Goal: Task Accomplishment & Management: Manage account settings

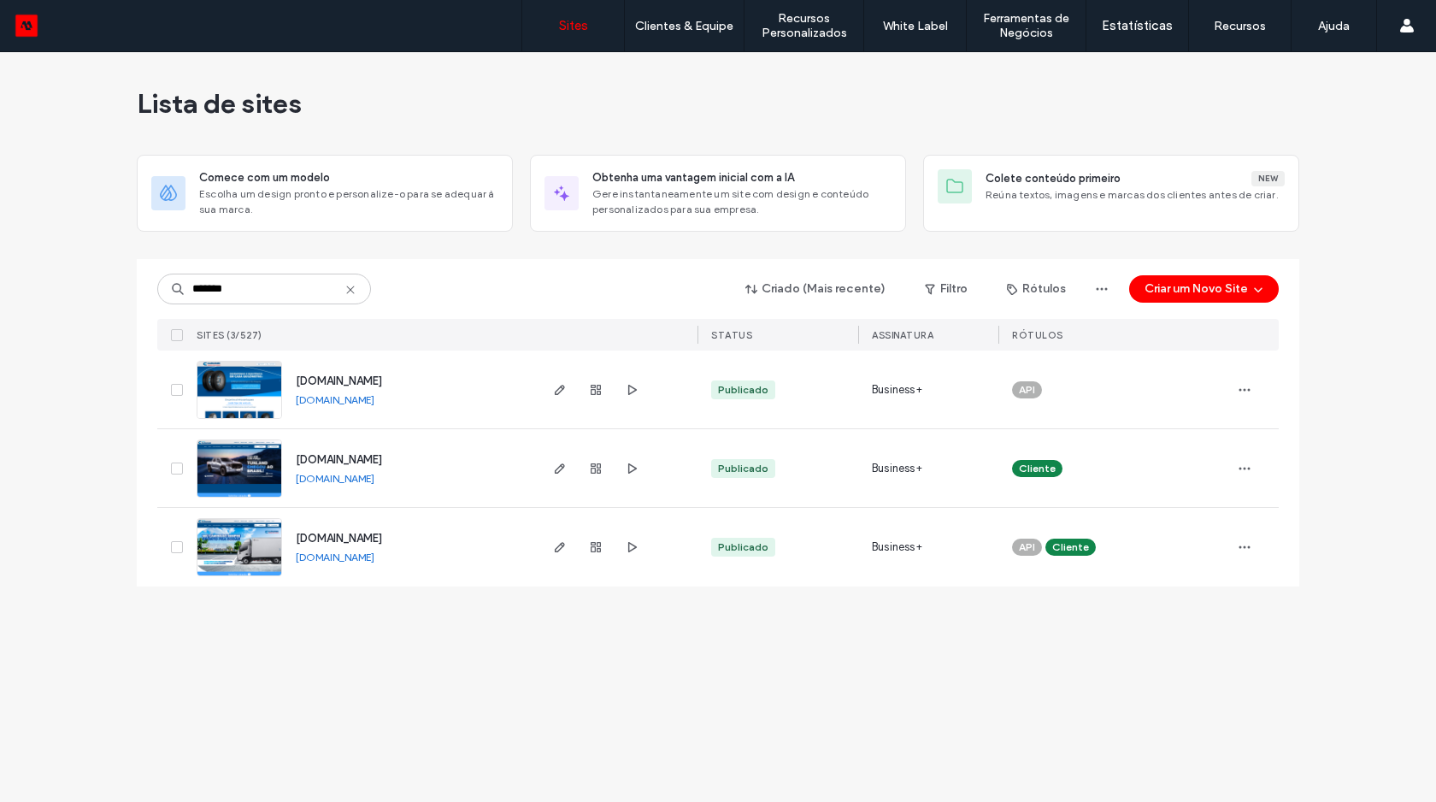
type input "*******"
click at [338, 398] on link "[DOMAIN_NAME]" at bounding box center [335, 399] width 79 height 13
click at [354, 286] on use at bounding box center [350, 290] width 8 height 8
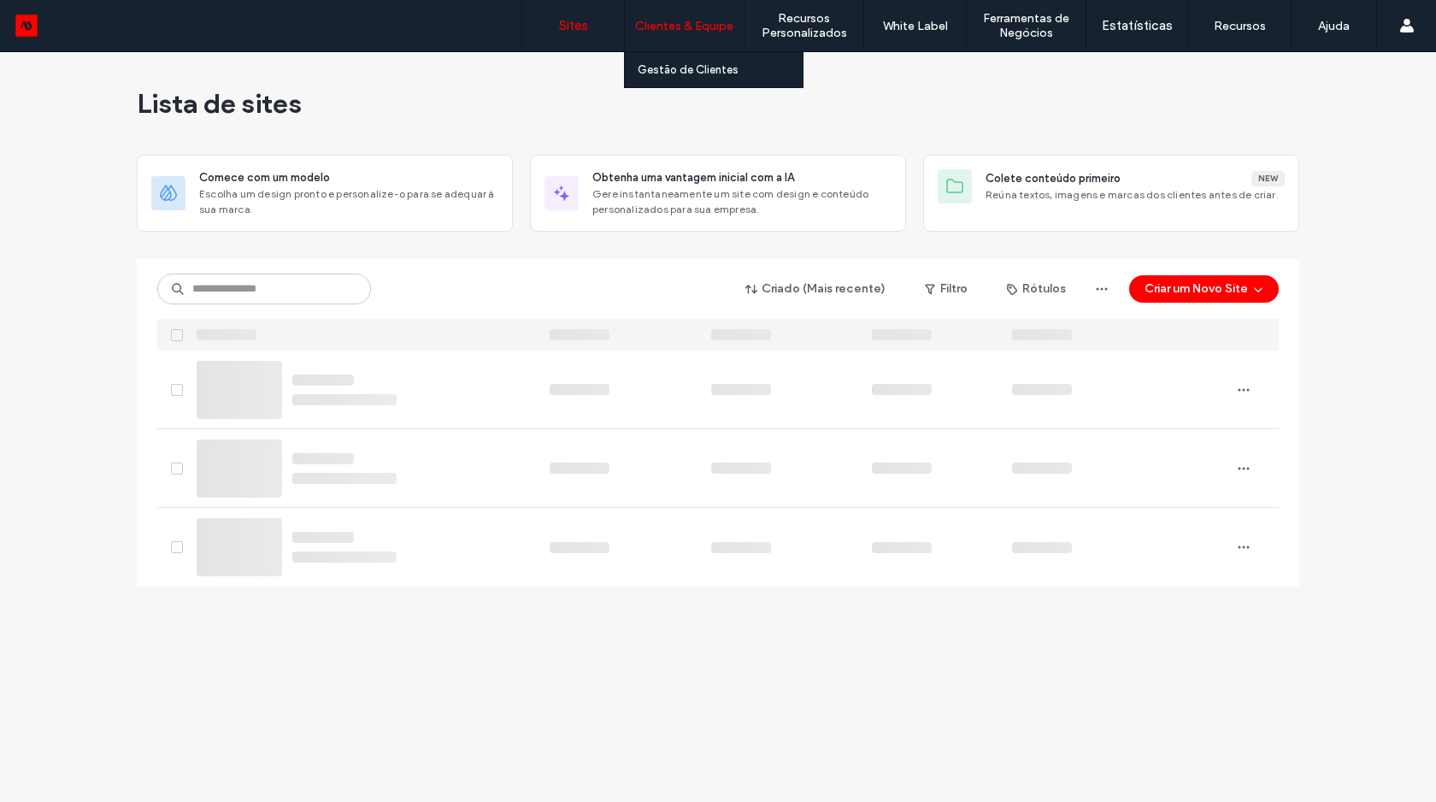
click at [678, 21] on label "Clientes & Equipe" at bounding box center [684, 26] width 98 height 15
click at [673, 68] on label "Gestão de Clientes" at bounding box center [688, 69] width 101 height 13
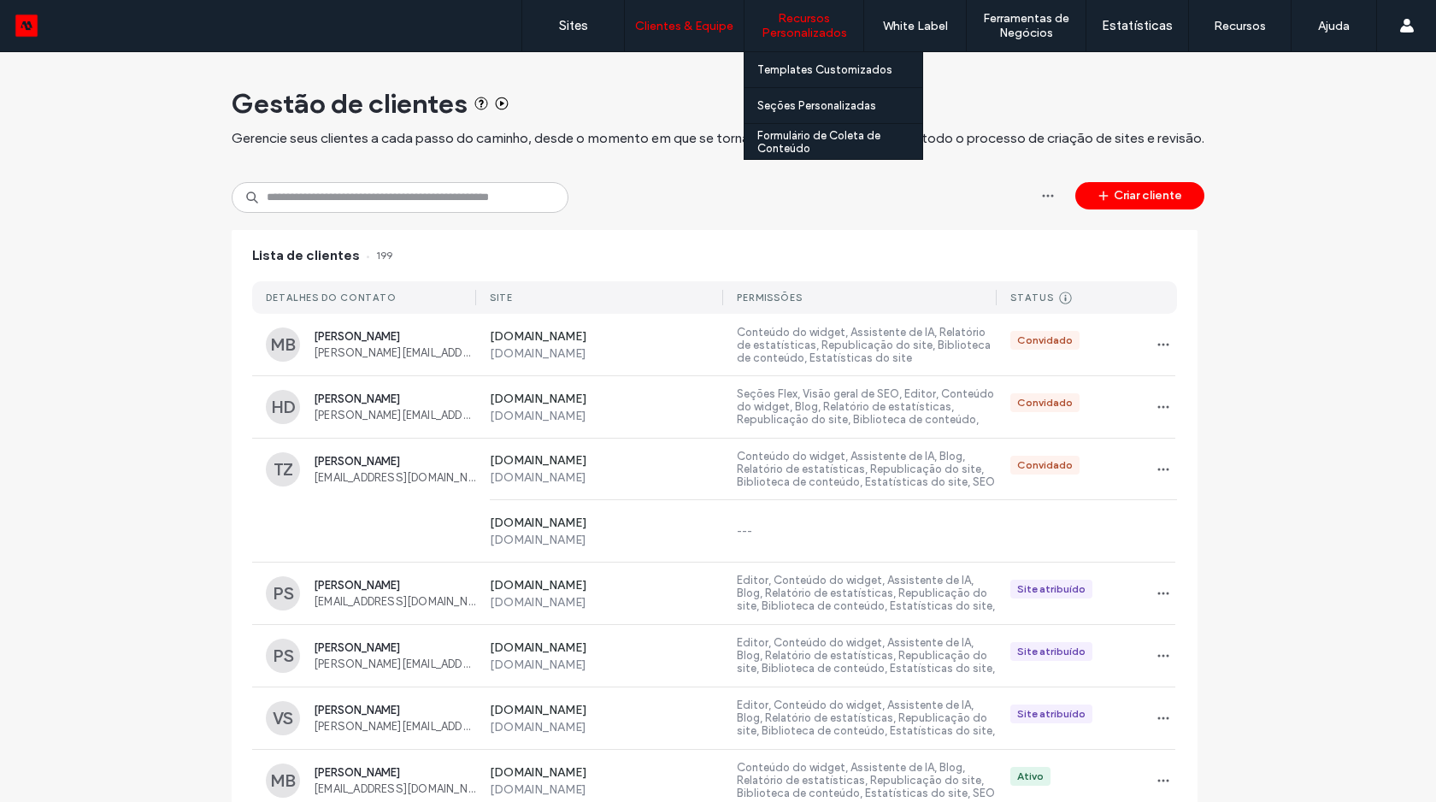
click at [796, 39] on label "Recursos Personalizados" at bounding box center [804, 25] width 119 height 29
click at [799, 73] on label "Templates Customizados" at bounding box center [824, 69] width 135 height 13
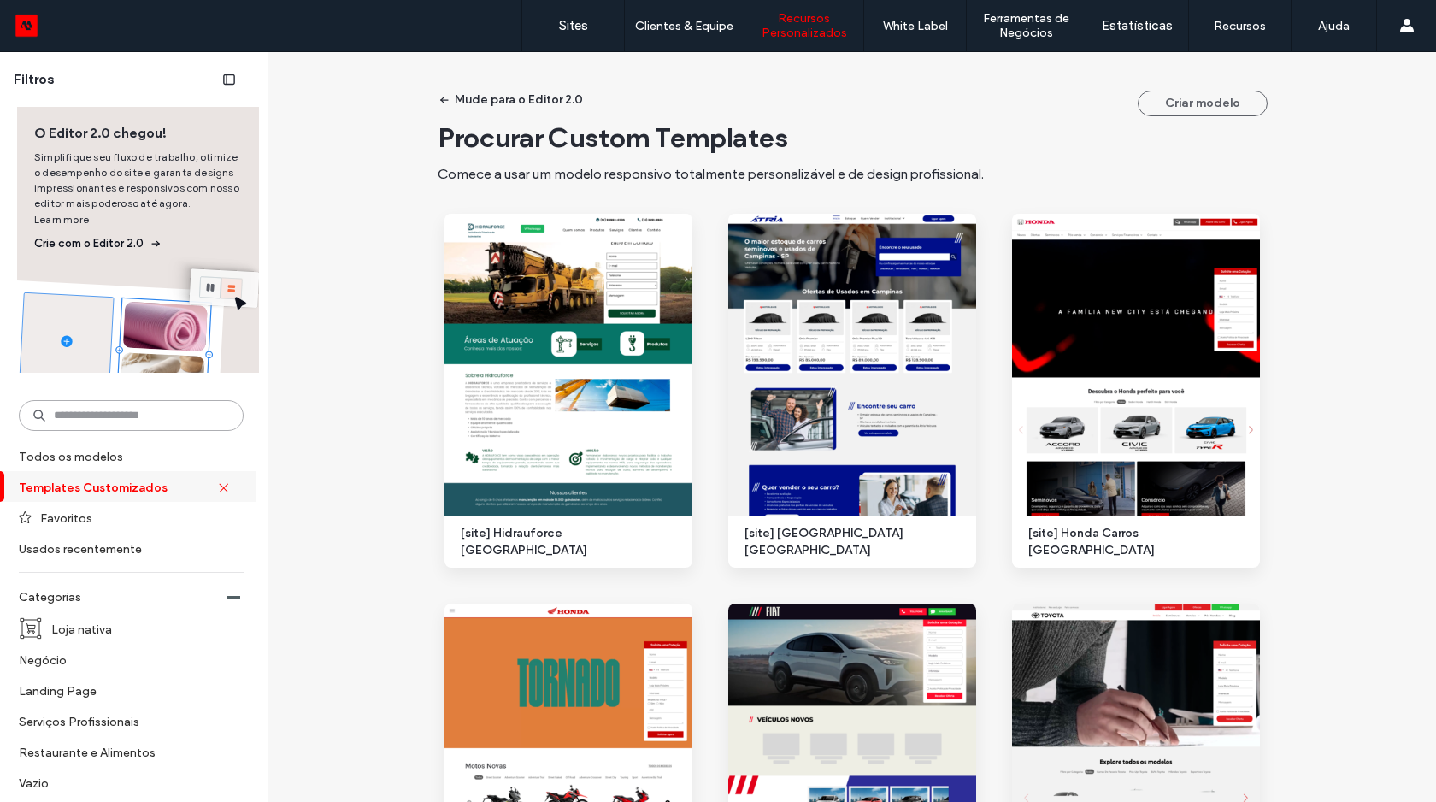
click at [140, 422] on input at bounding box center [131, 415] width 225 height 31
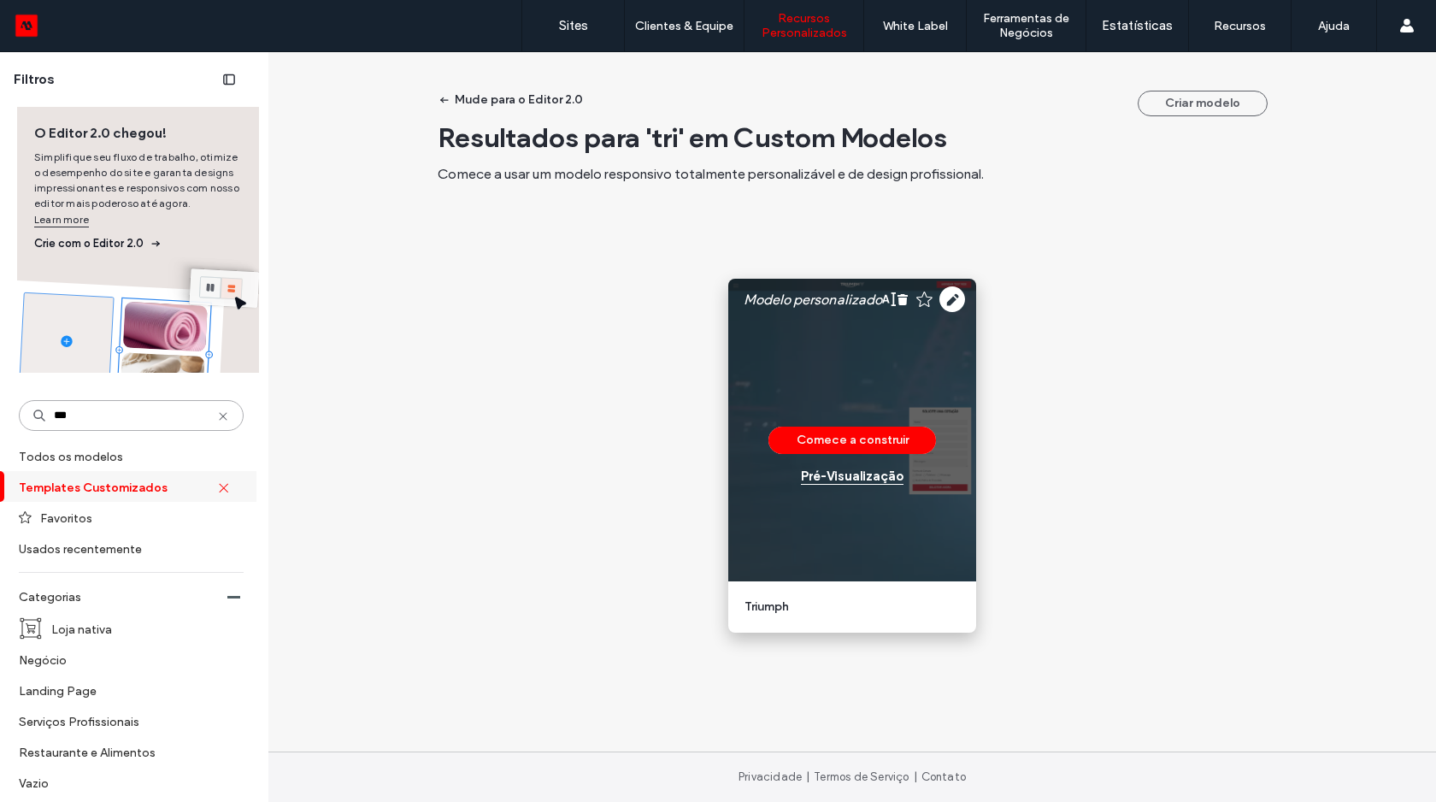
type input "***"
click at [870, 479] on div "Pré-Visualizaçāo" at bounding box center [852, 475] width 103 height 15
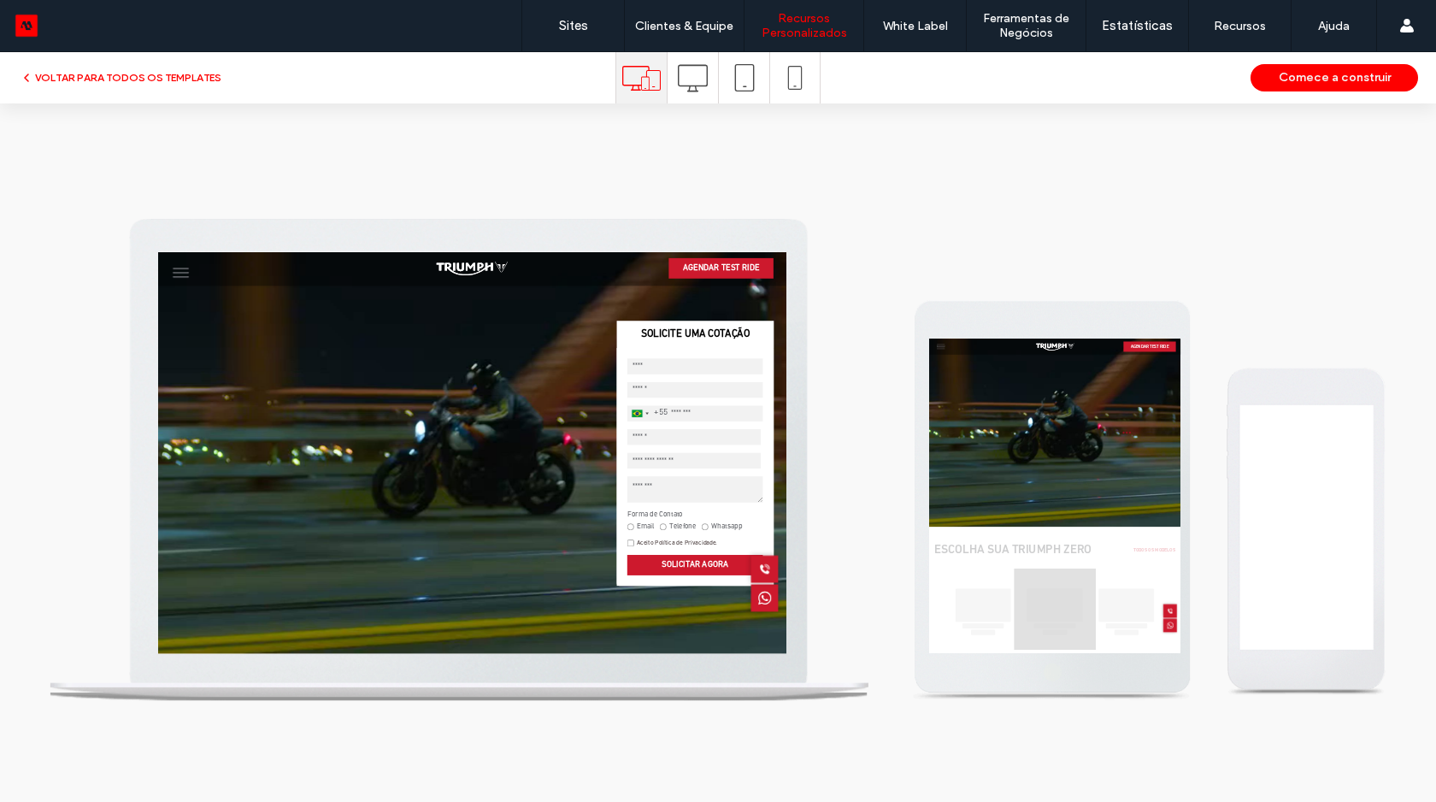
click at [690, 75] on icon at bounding box center [693, 78] width 30 height 30
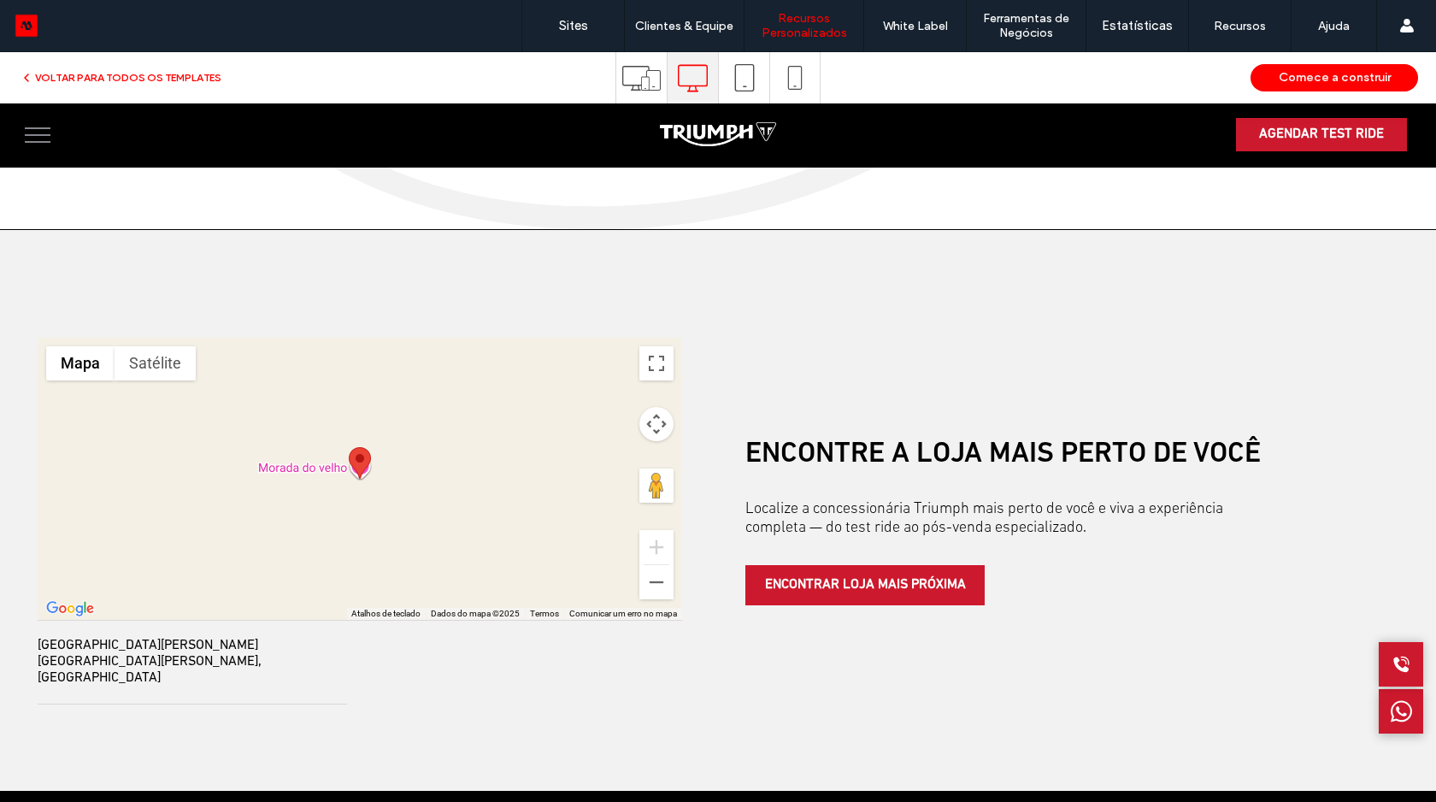
scroll to position [3870, 0]
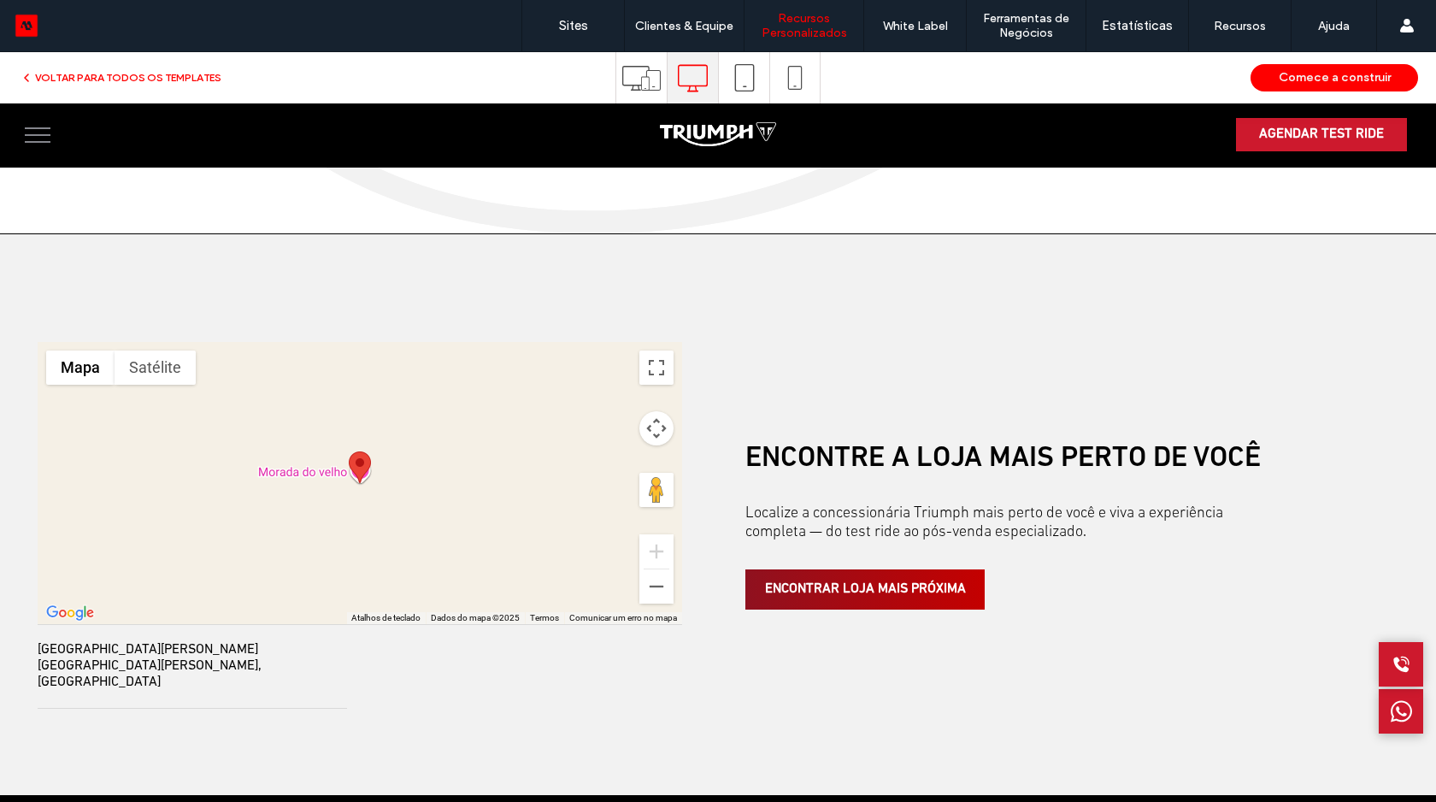
click at [860, 610] on link "ENCONTRAR LOJA MAIS PRÓXIMA" at bounding box center [864, 589] width 239 height 40
click at [75, 73] on button "VOLTAR PARA TODOS OS TEMPLATES" at bounding box center [121, 78] width 202 height 21
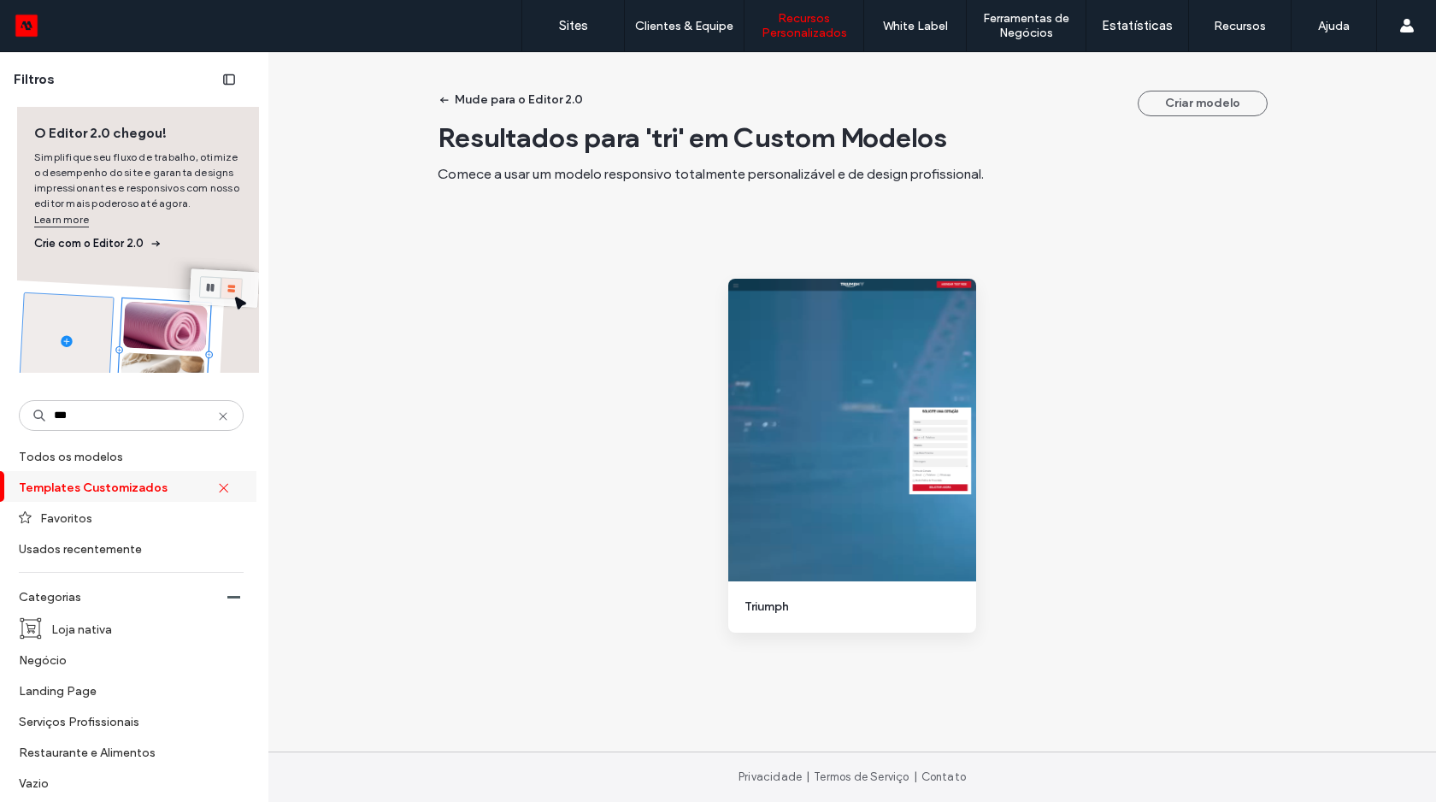
click at [29, 39] on div "Sites Clientes & Equipe Gestão de Clientes Recursos Personalizados Templates Cu…" at bounding box center [718, 26] width 1436 height 52
click at [562, 42] on link "Sites" at bounding box center [573, 25] width 102 height 51
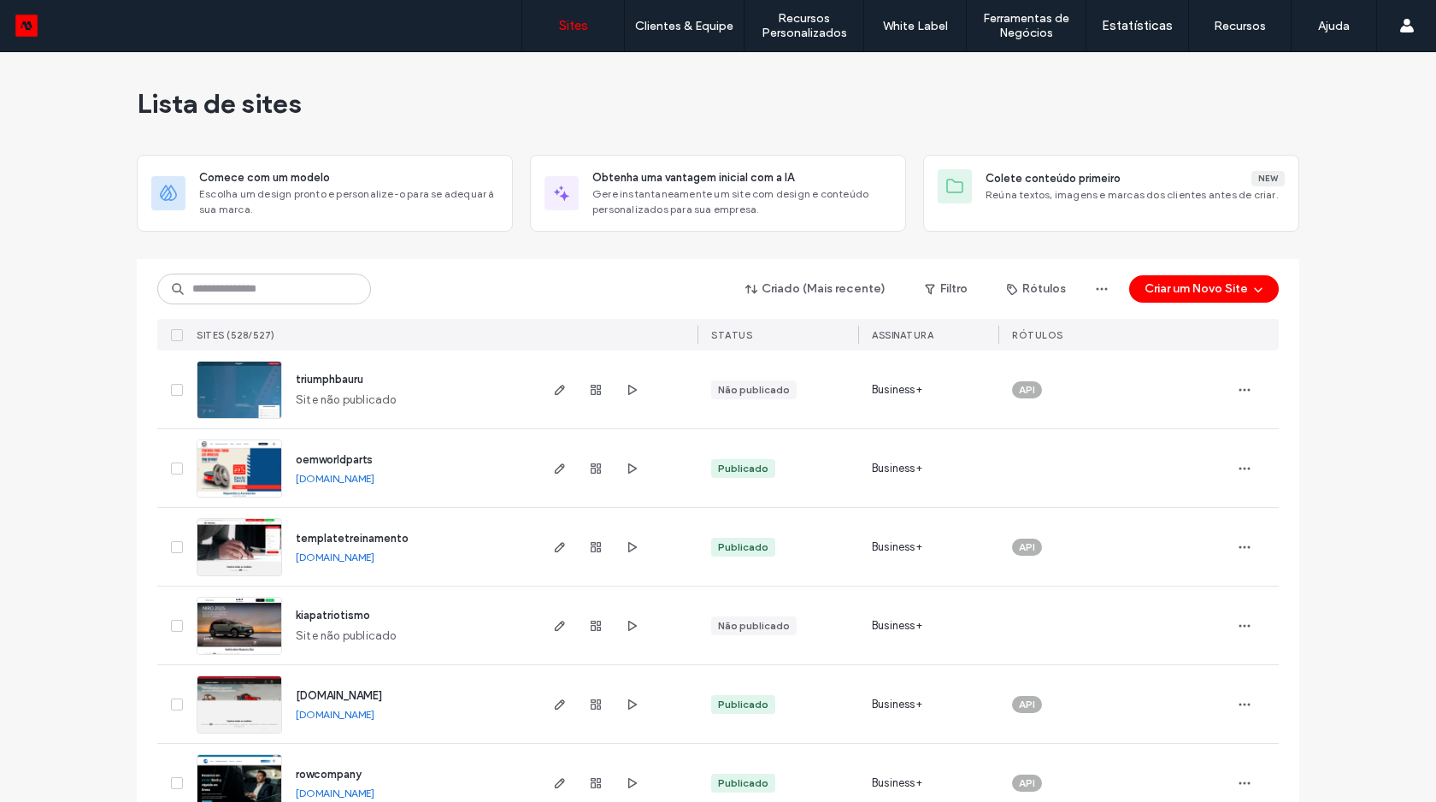
click at [260, 398] on img at bounding box center [239, 420] width 84 height 116
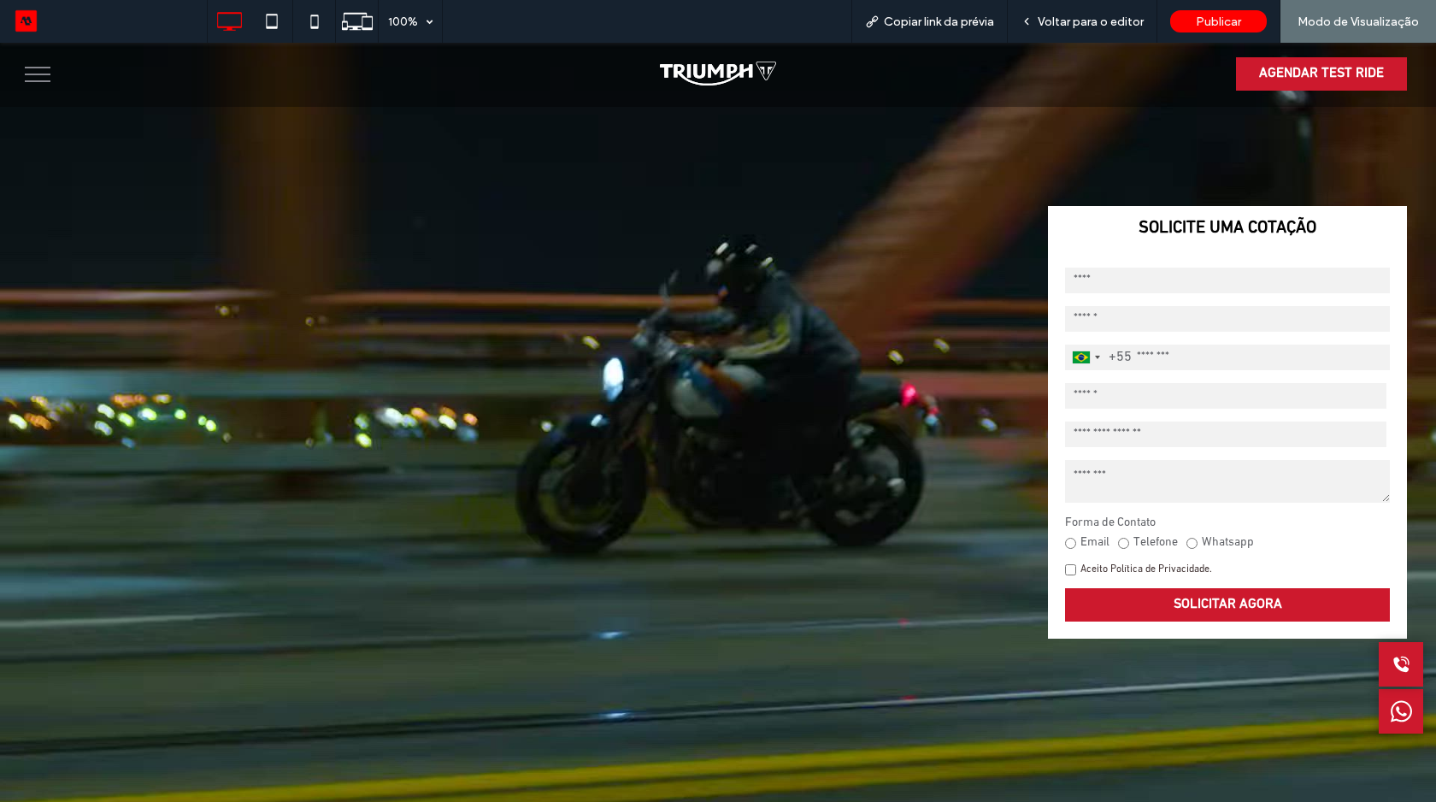
click at [42, 83] on button "menu" at bounding box center [37, 74] width 44 height 44
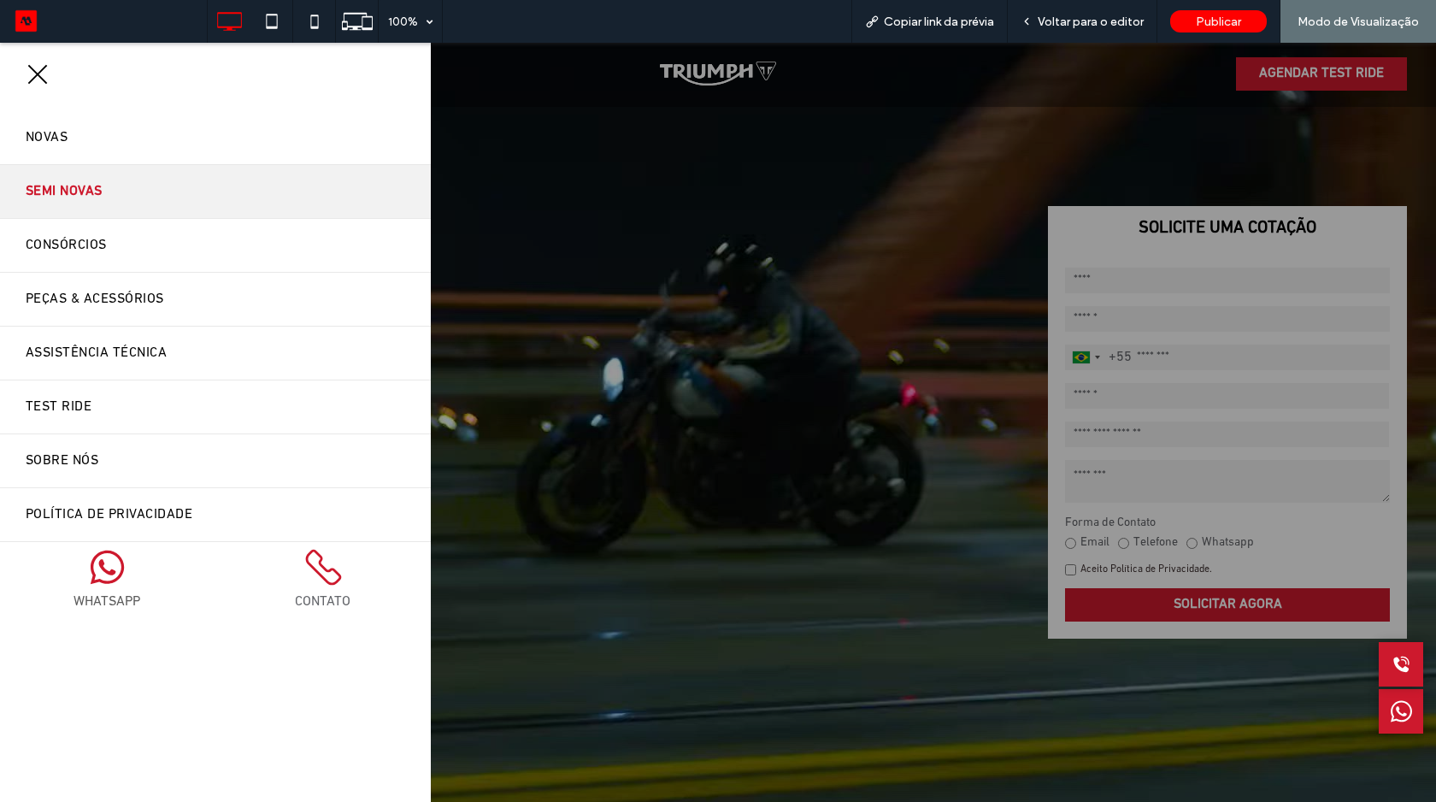
click at [69, 192] on span "Semi Novas" at bounding box center [64, 191] width 77 height 27
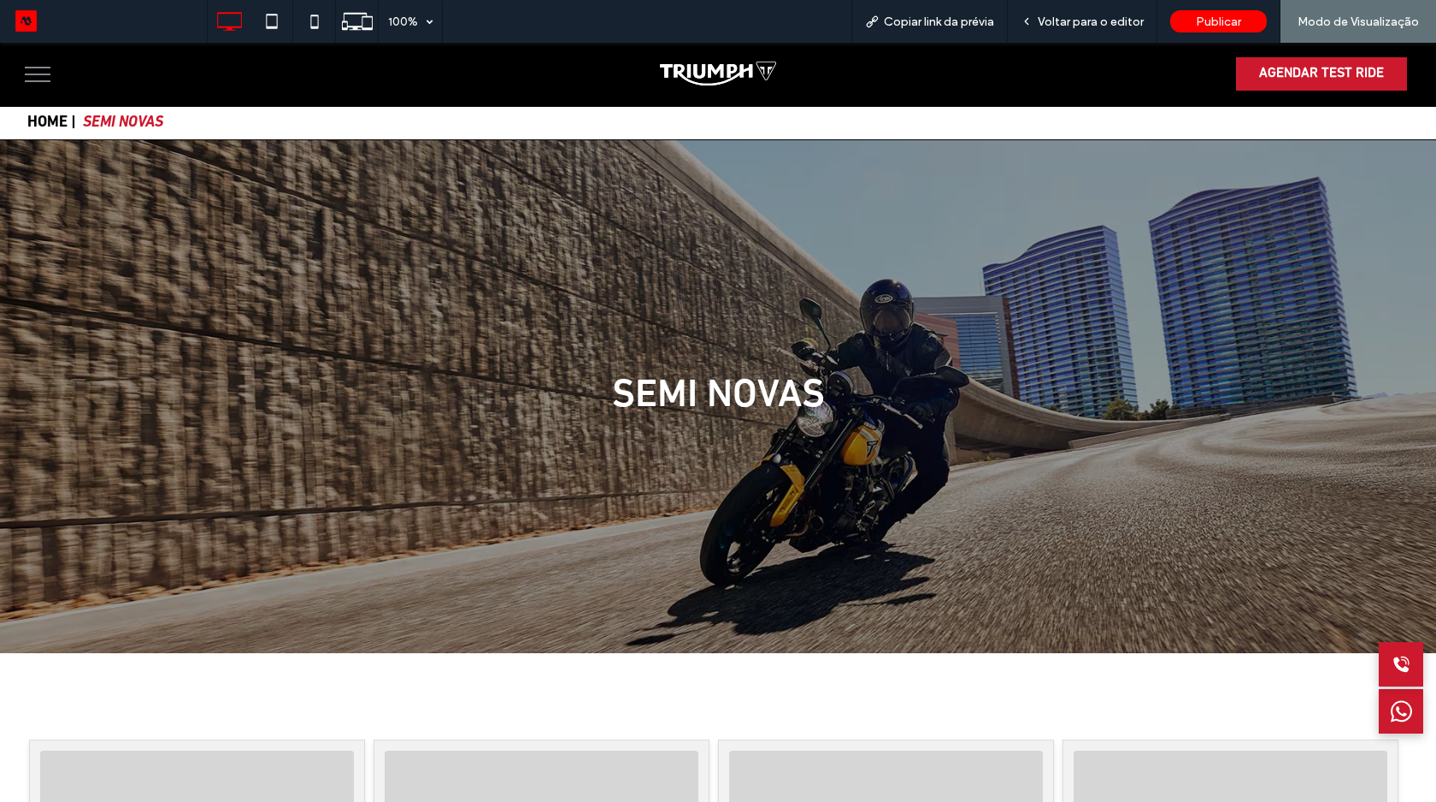
click at [38, 68] on span "menu" at bounding box center [38, 68] width 26 height 2
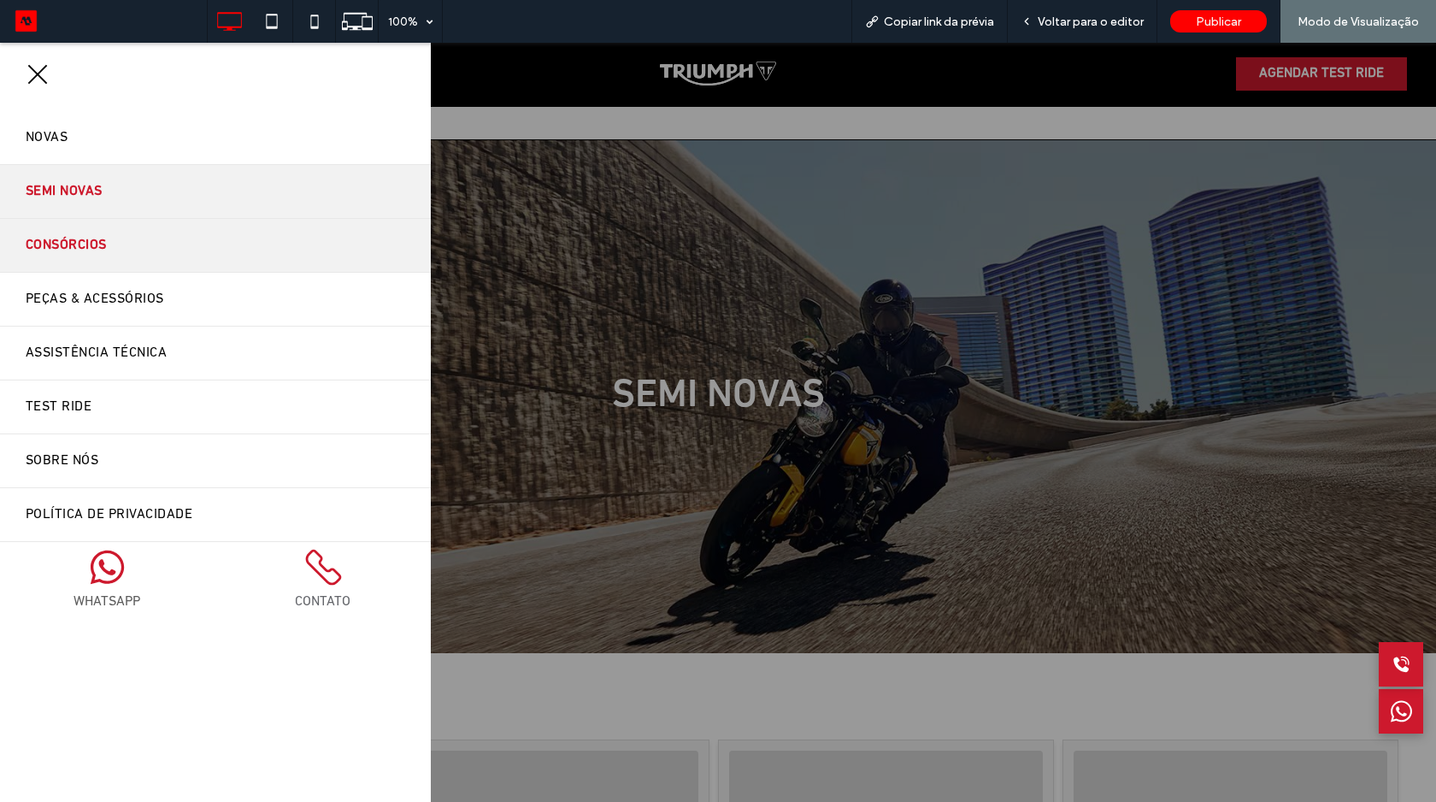
click at [86, 249] on span "Consórcios" at bounding box center [66, 245] width 81 height 27
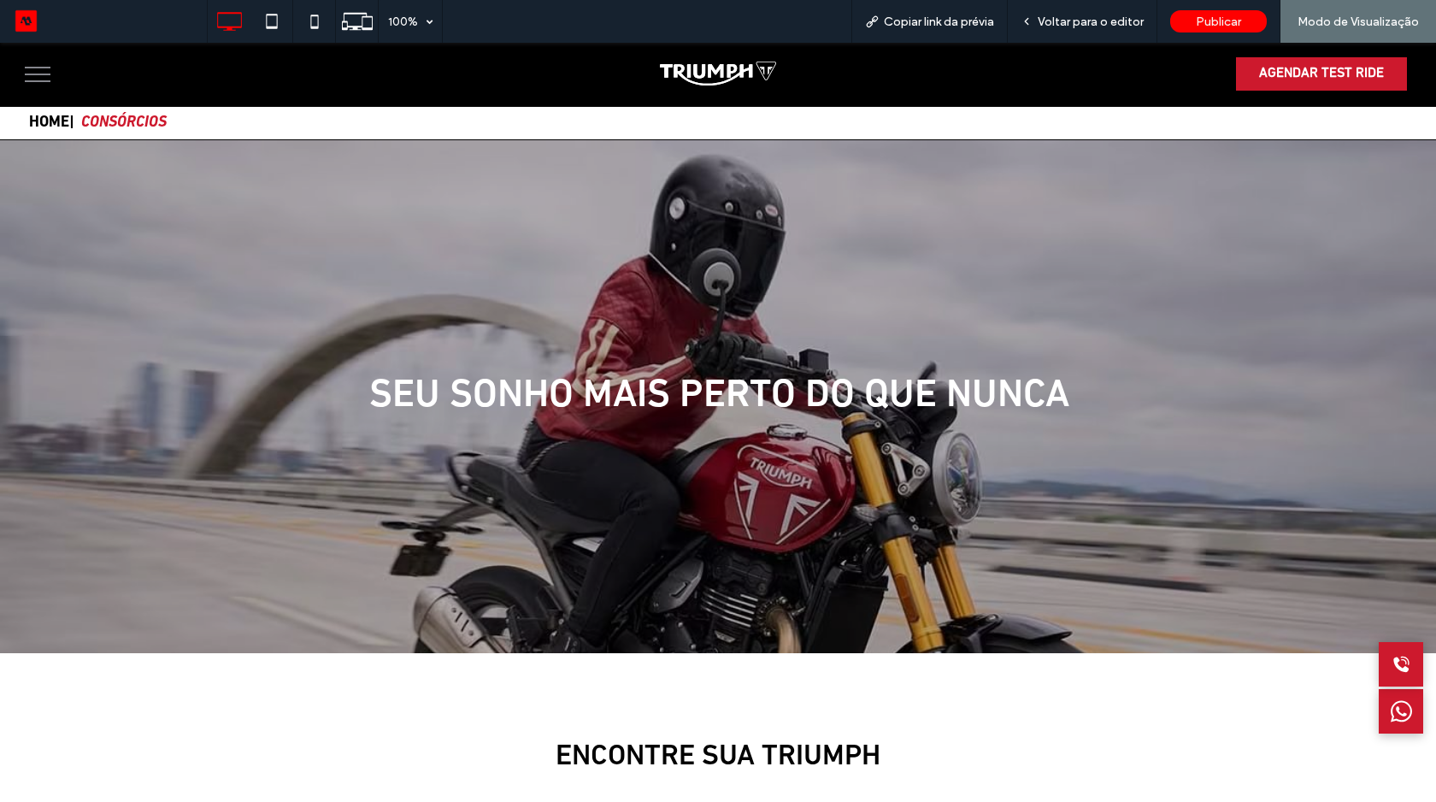
click at [44, 61] on button "menu" at bounding box center [37, 74] width 44 height 44
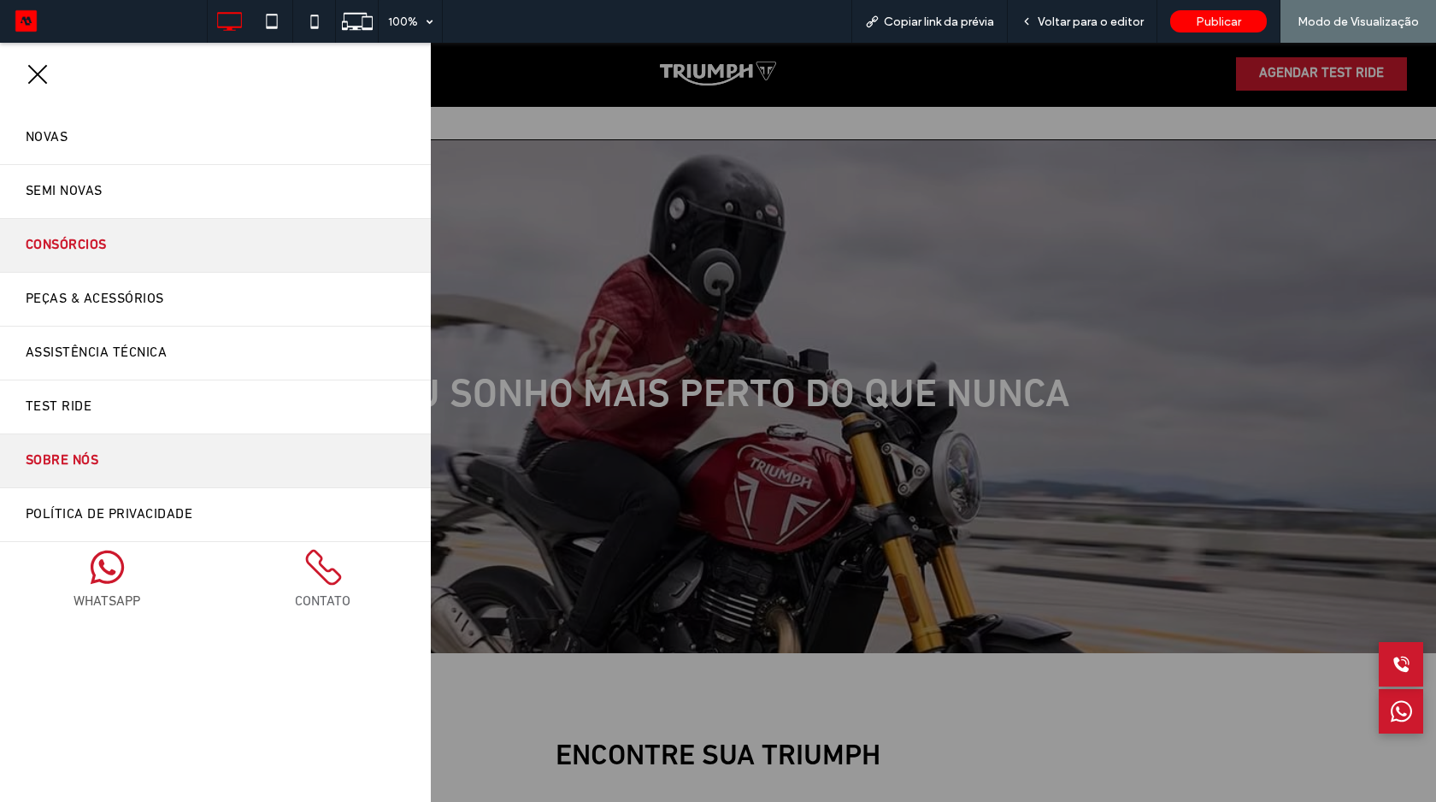
click at [87, 454] on span "Sobre Nós" at bounding box center [62, 460] width 73 height 27
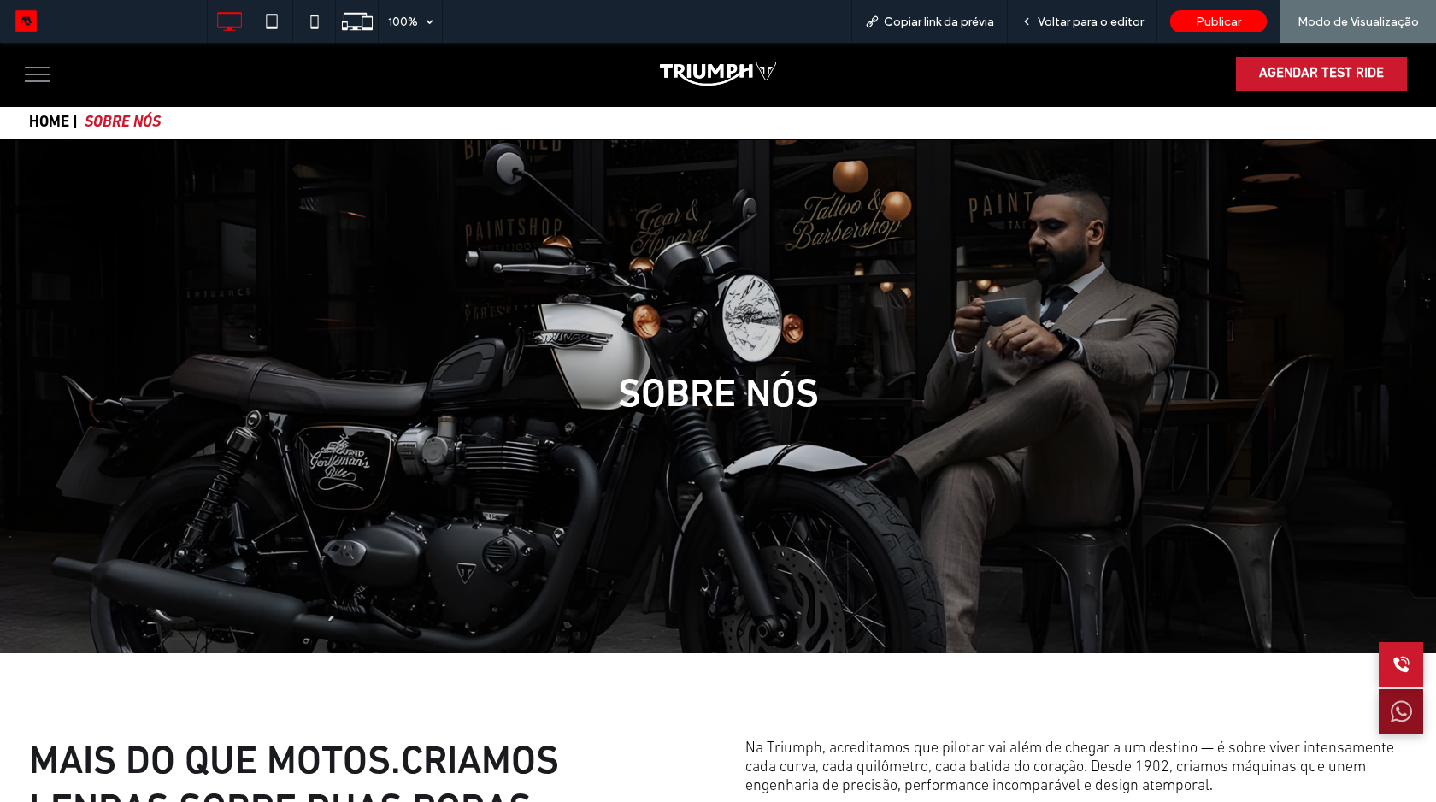
click at [1391, 703] on icon at bounding box center [1401, 711] width 21 height 43
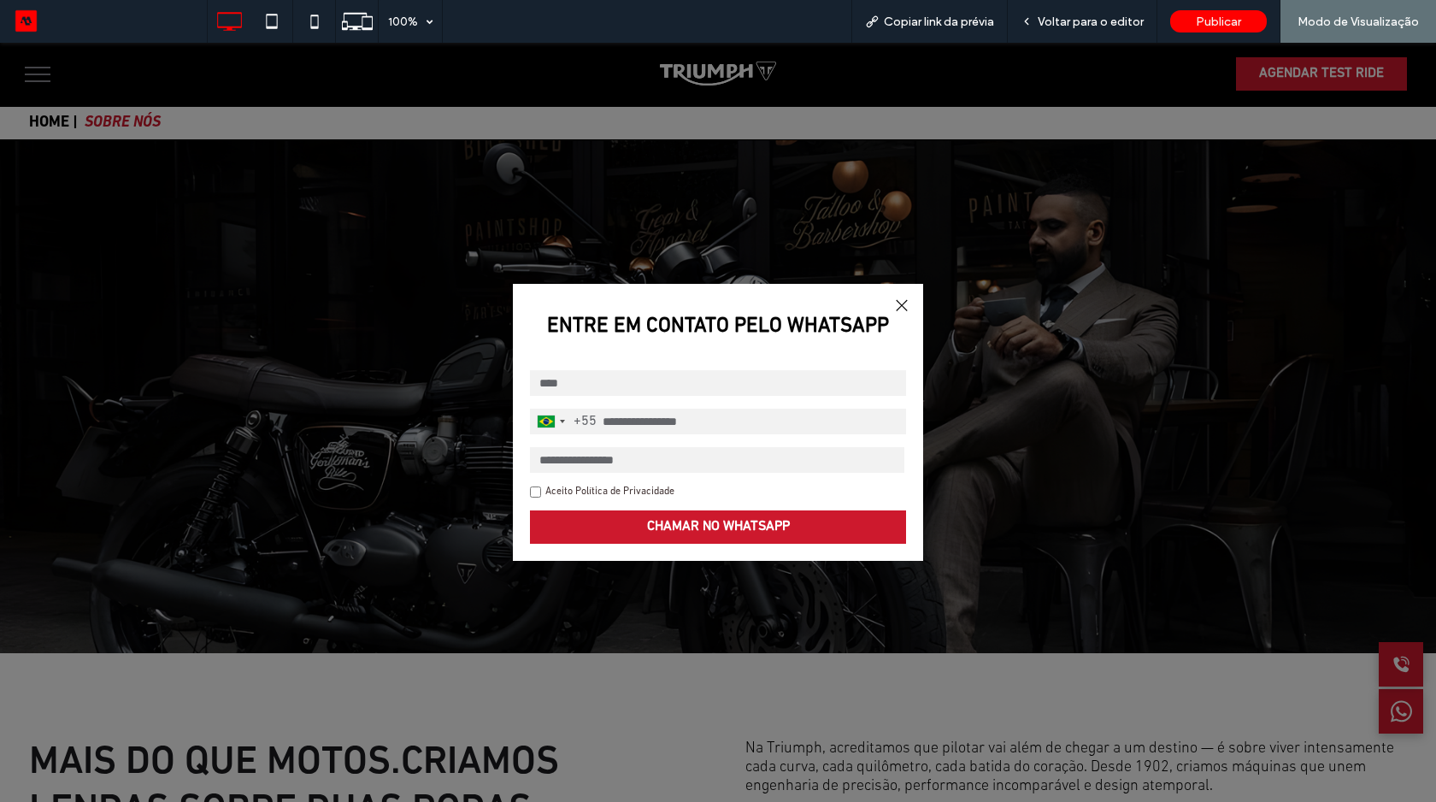
click at [890, 303] on div at bounding box center [901, 305] width 23 height 23
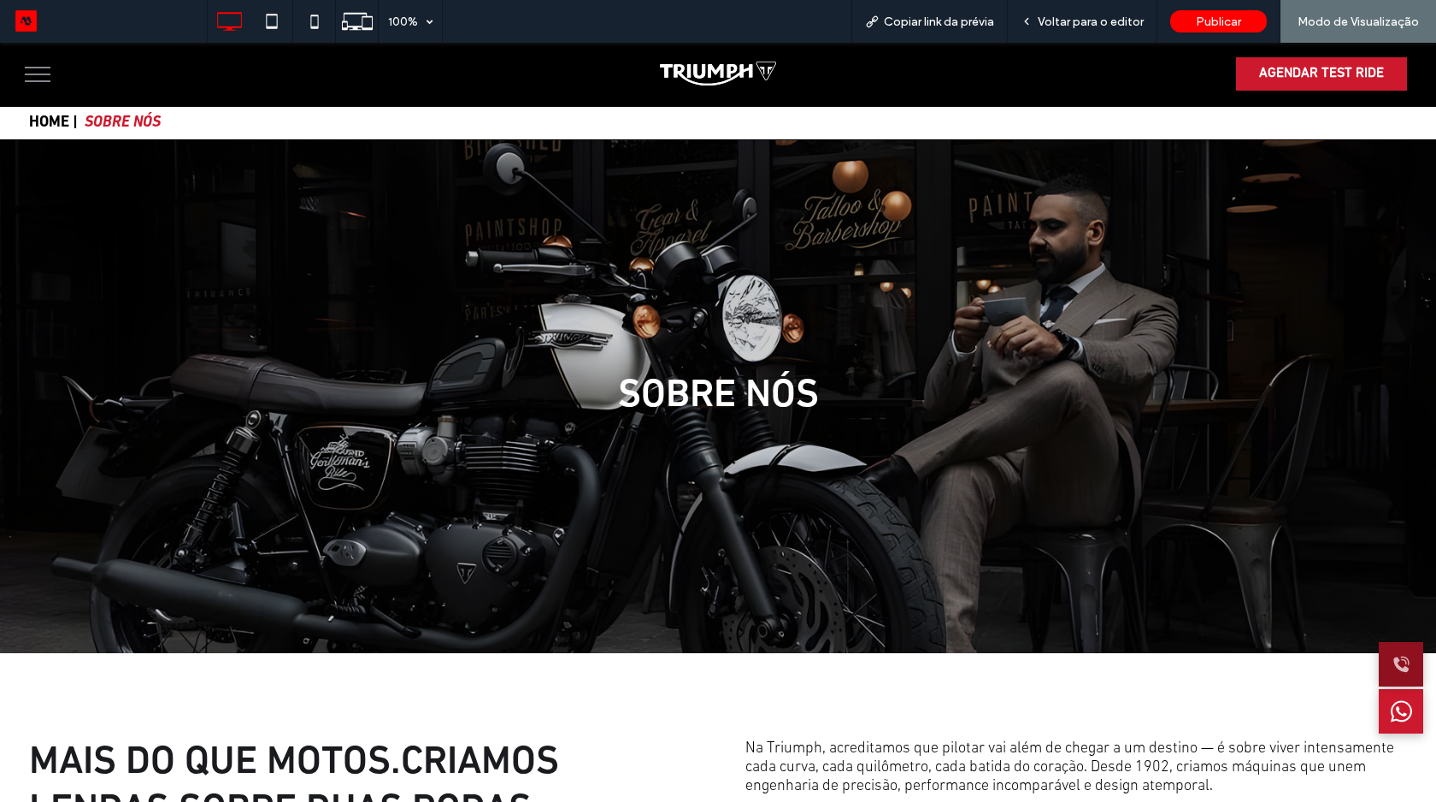
click at [1397, 669] on icon at bounding box center [1401, 664] width 21 height 43
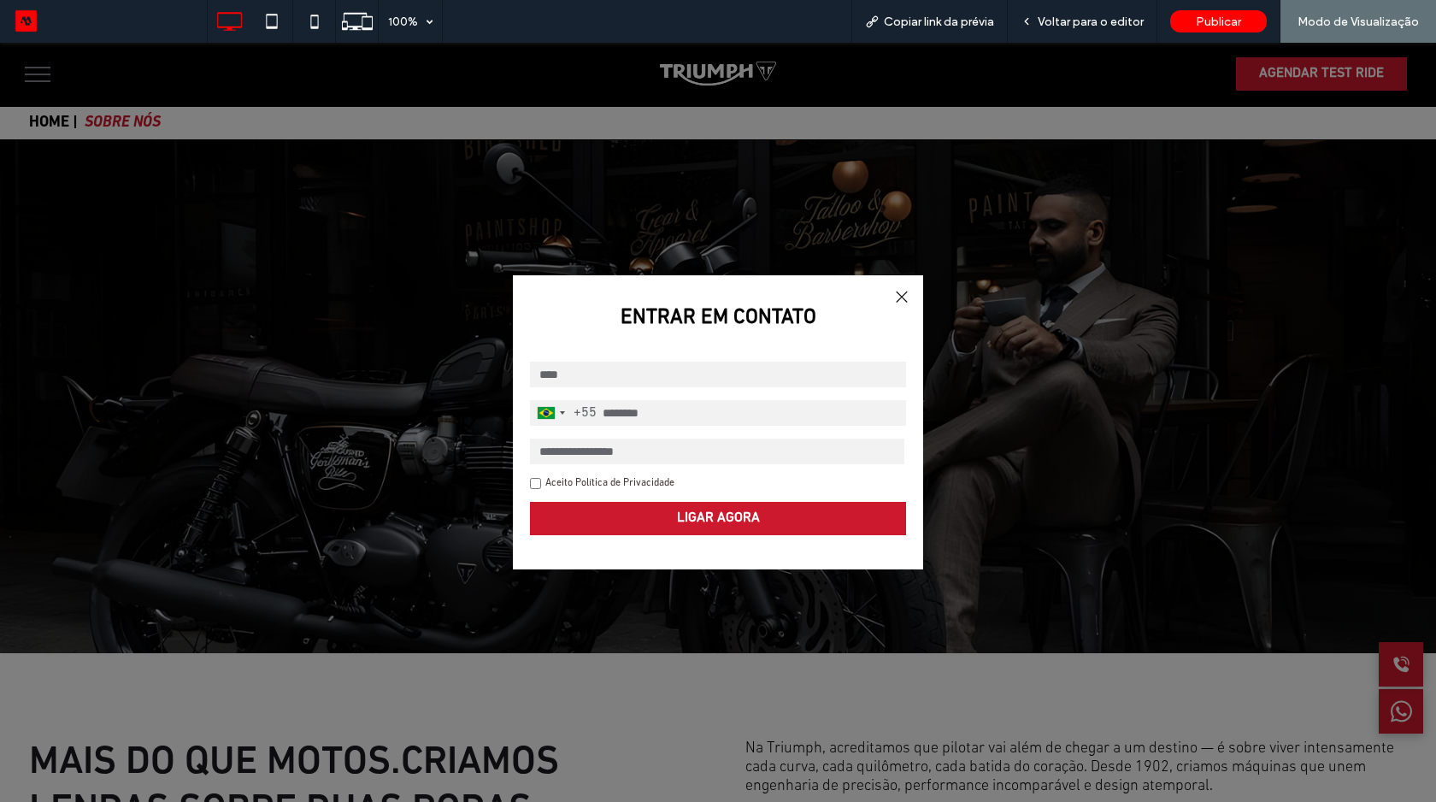
click at [899, 289] on div at bounding box center [901, 297] width 23 height 23
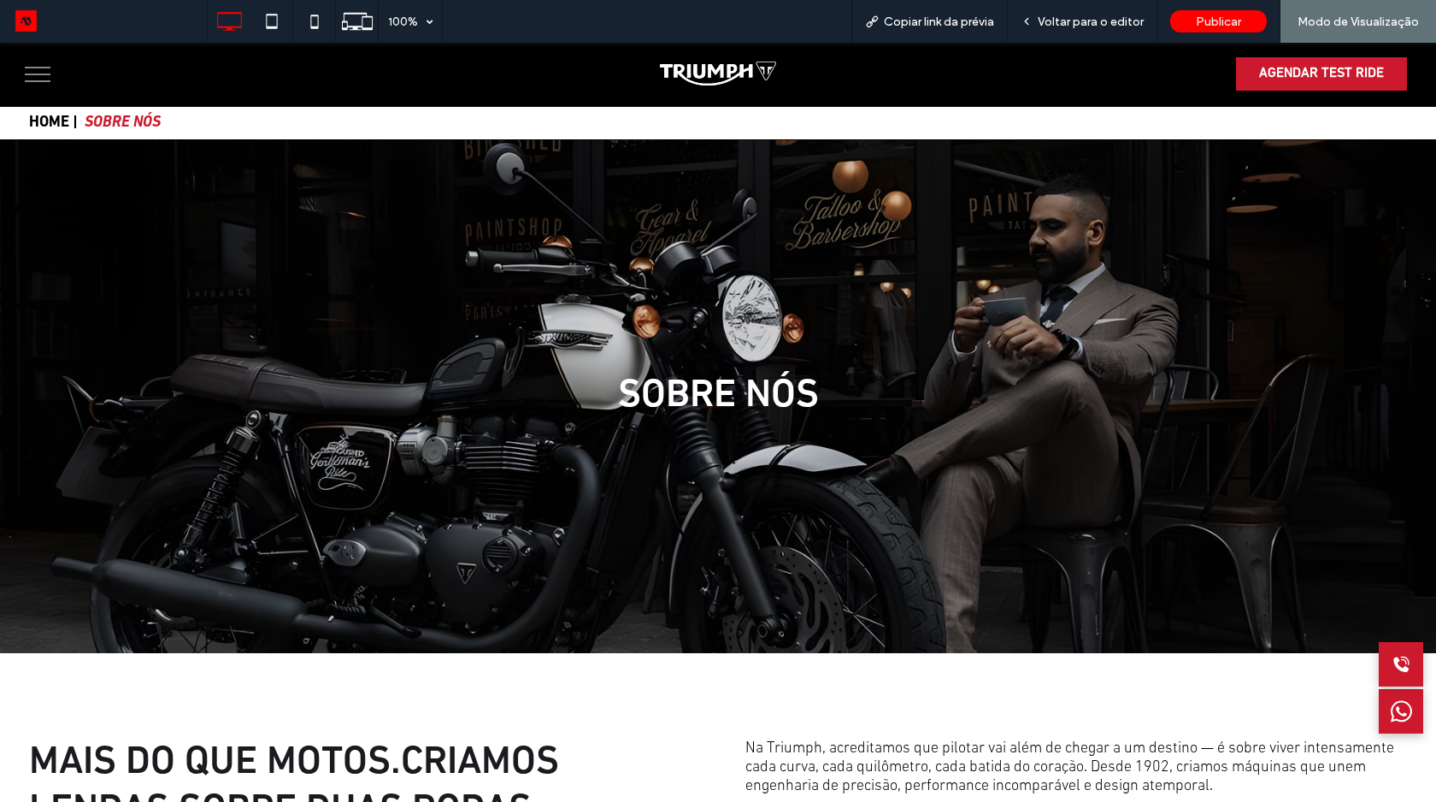
click at [34, 80] on span "menu" at bounding box center [38, 81] width 26 height 2
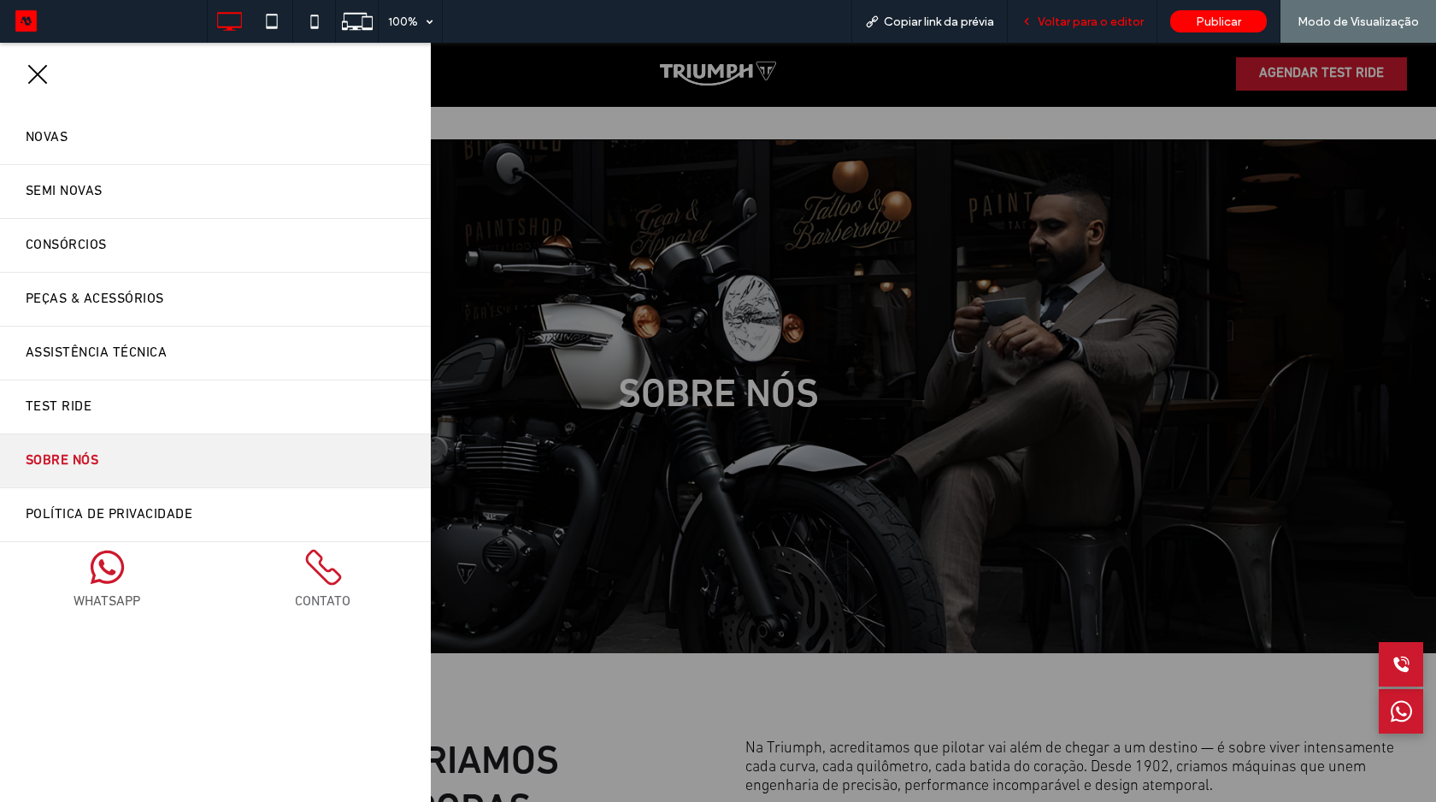
click at [1072, 32] on div "Voltar para o editor" at bounding box center [1083, 21] width 150 height 43
click at [1071, 17] on span "Voltar para o editor" at bounding box center [1091, 22] width 106 height 15
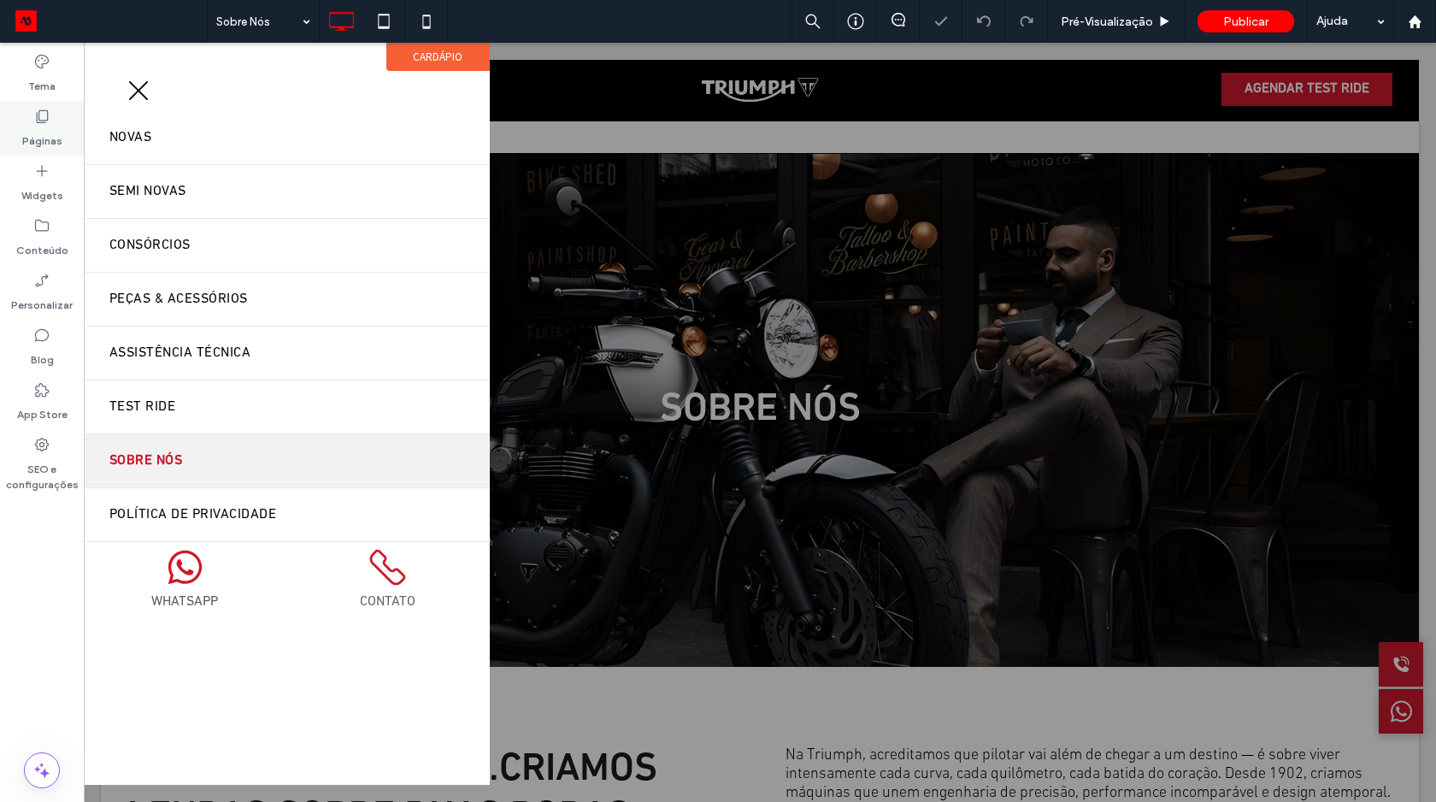
click at [43, 132] on label "Páginas" at bounding box center [42, 137] width 40 height 24
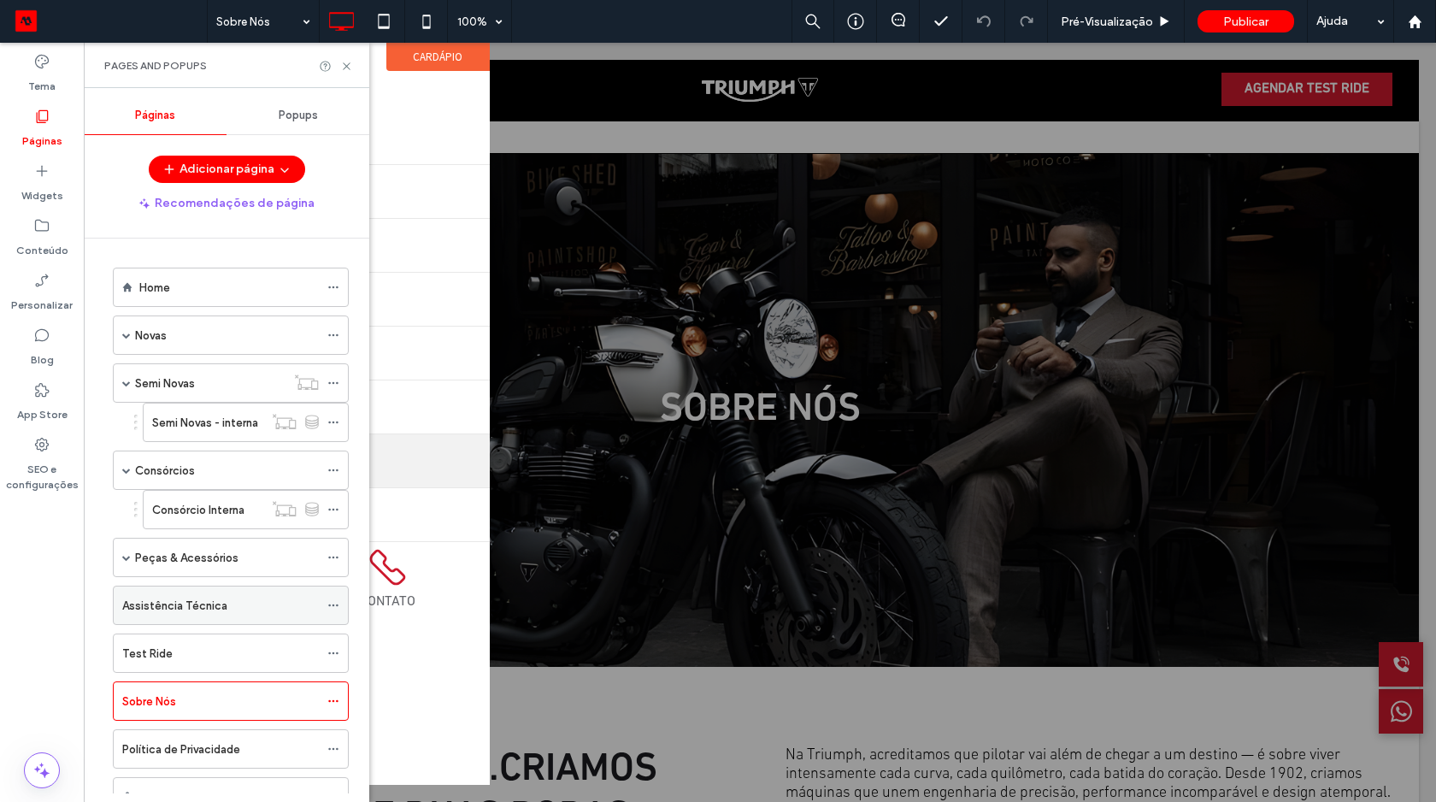
scroll to position [145, 0]
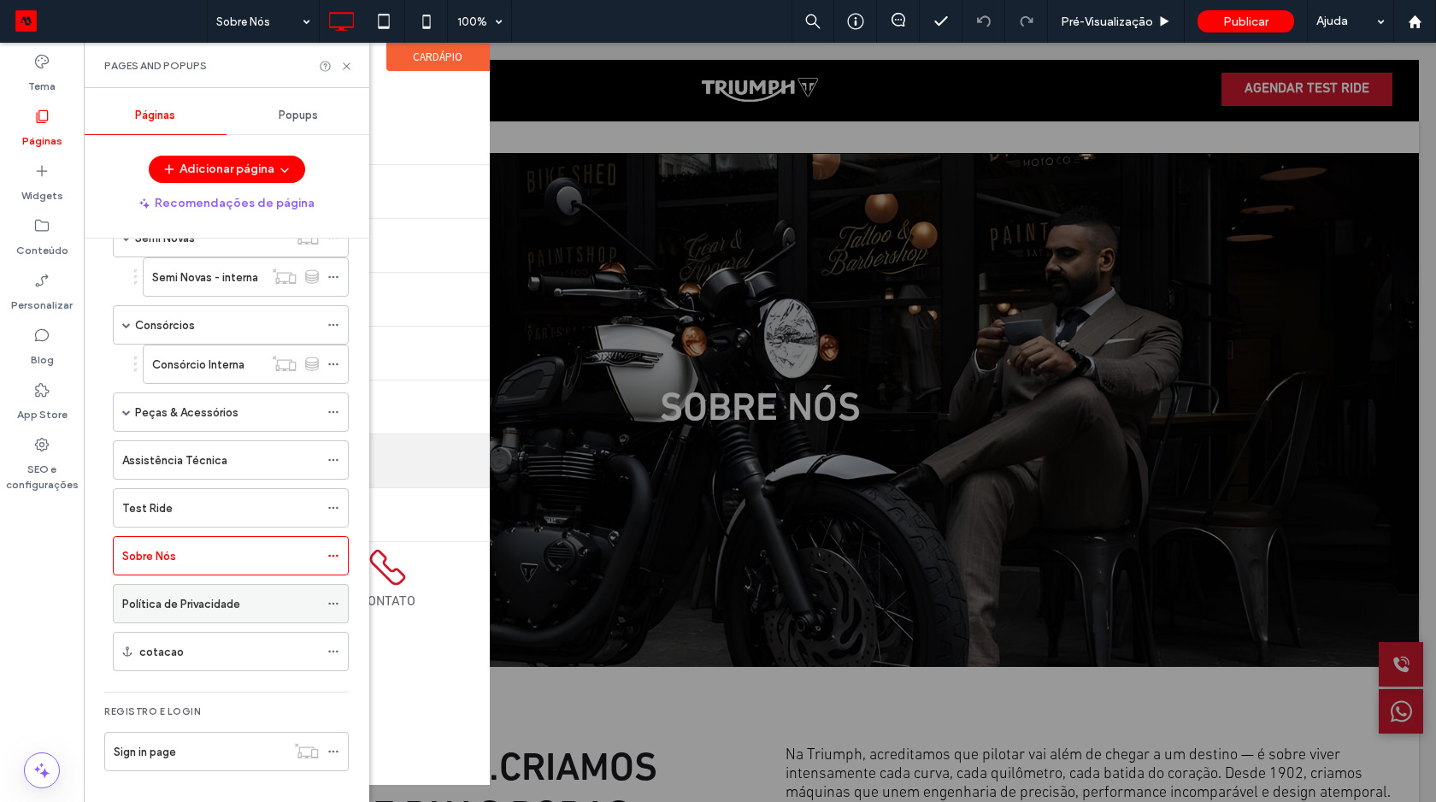
click at [246, 604] on div "Política de Privacidade" at bounding box center [220, 604] width 197 height 18
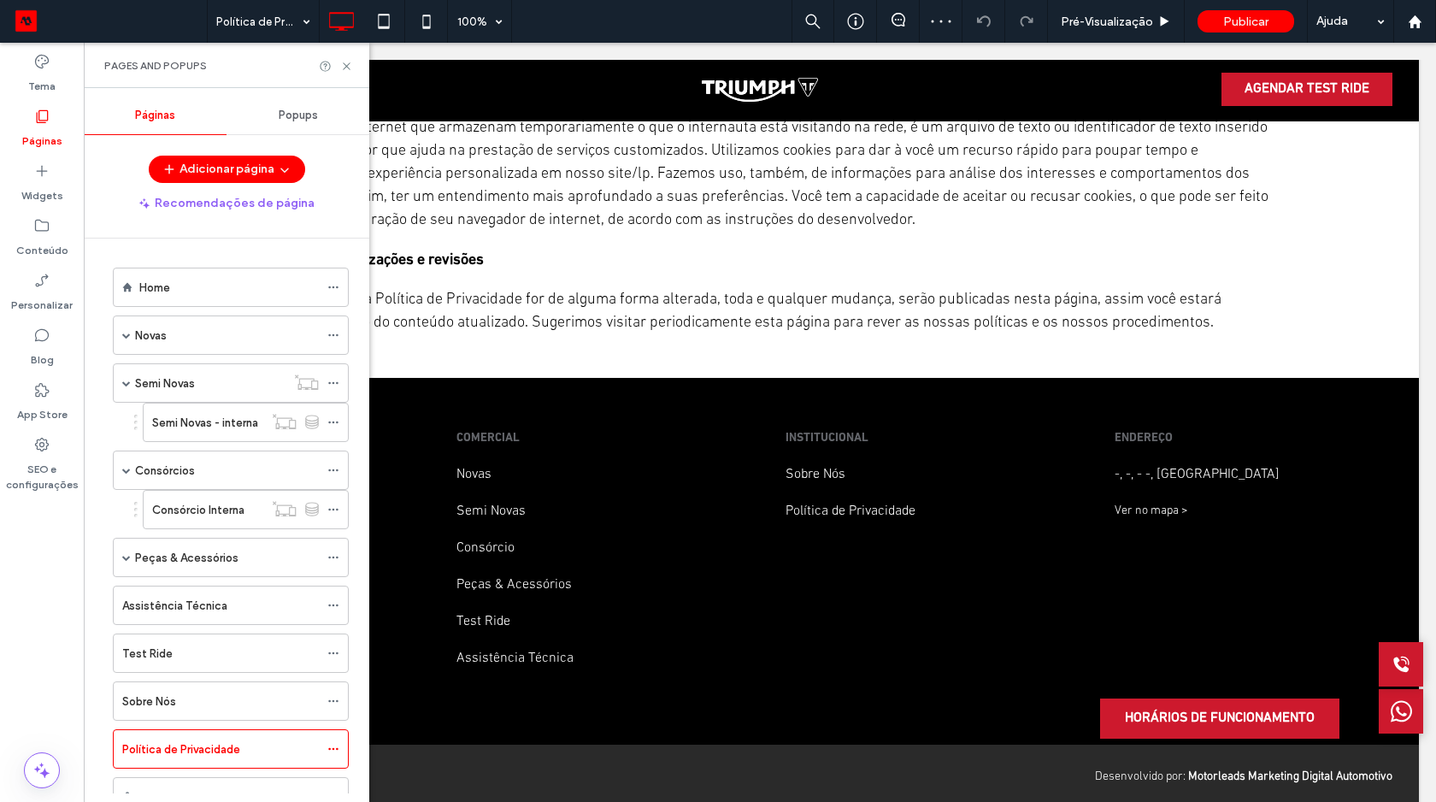
scroll to position [2076, 0]
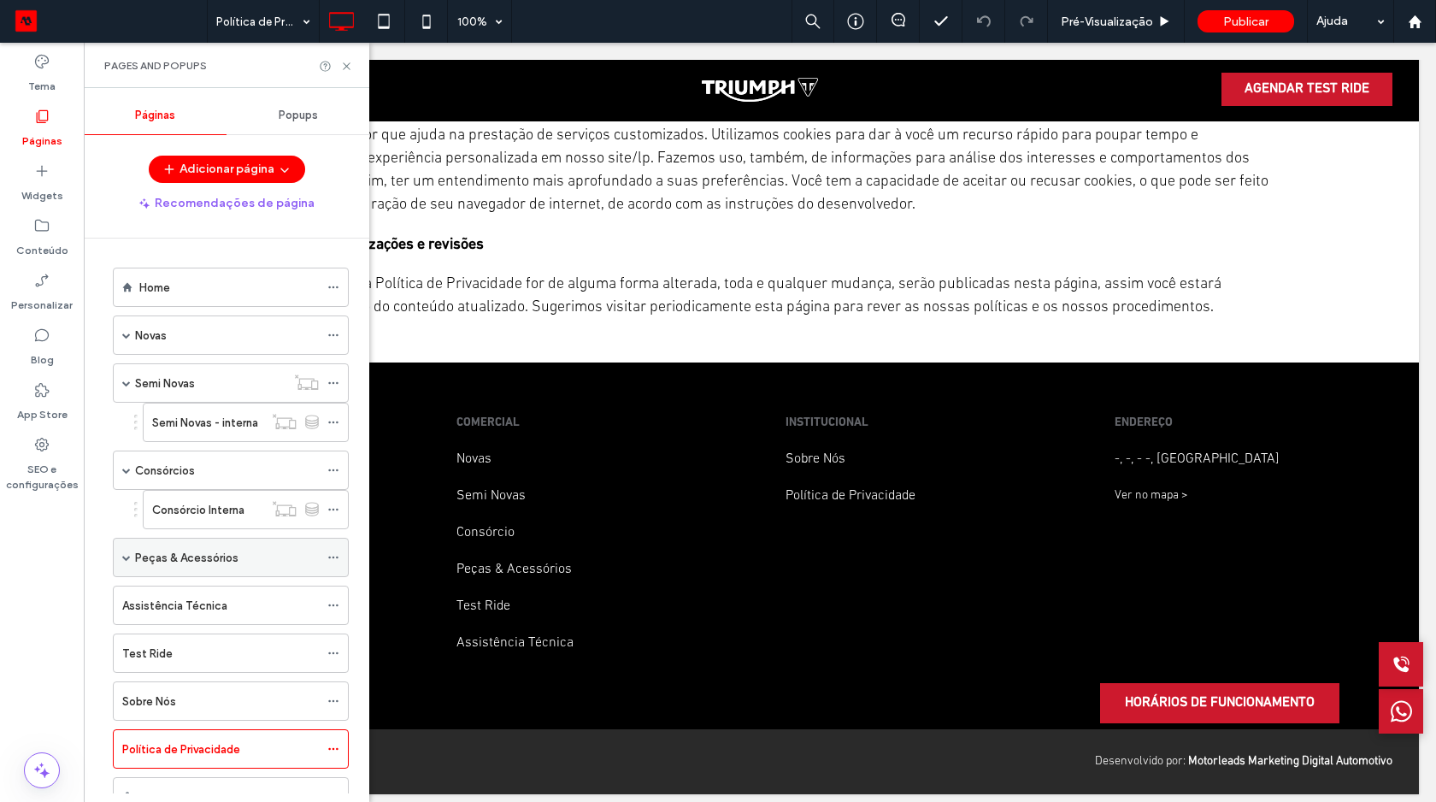
click at [209, 559] on label "Peças & Acessórios" at bounding box center [186, 558] width 103 height 30
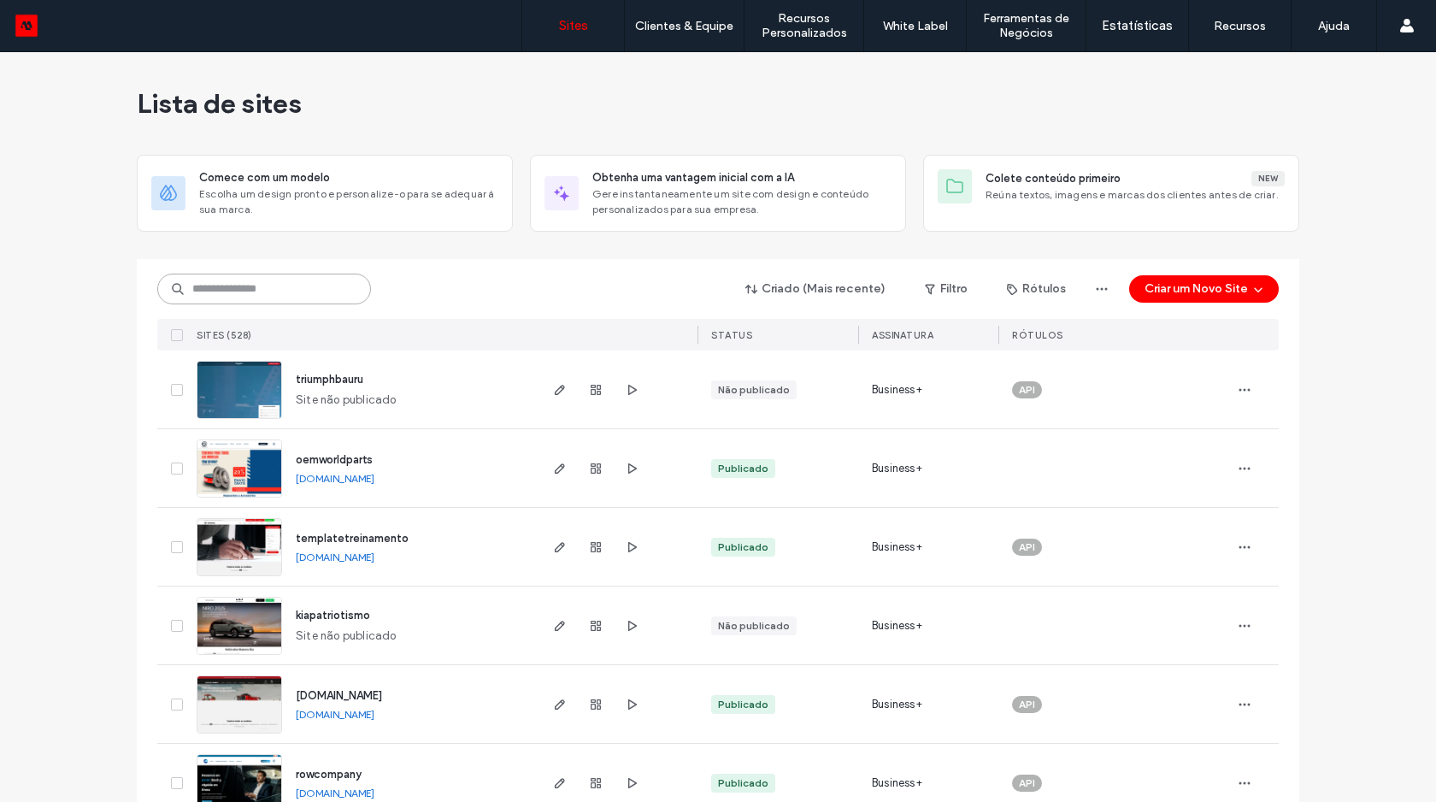
click at [286, 288] on input at bounding box center [264, 289] width 214 height 31
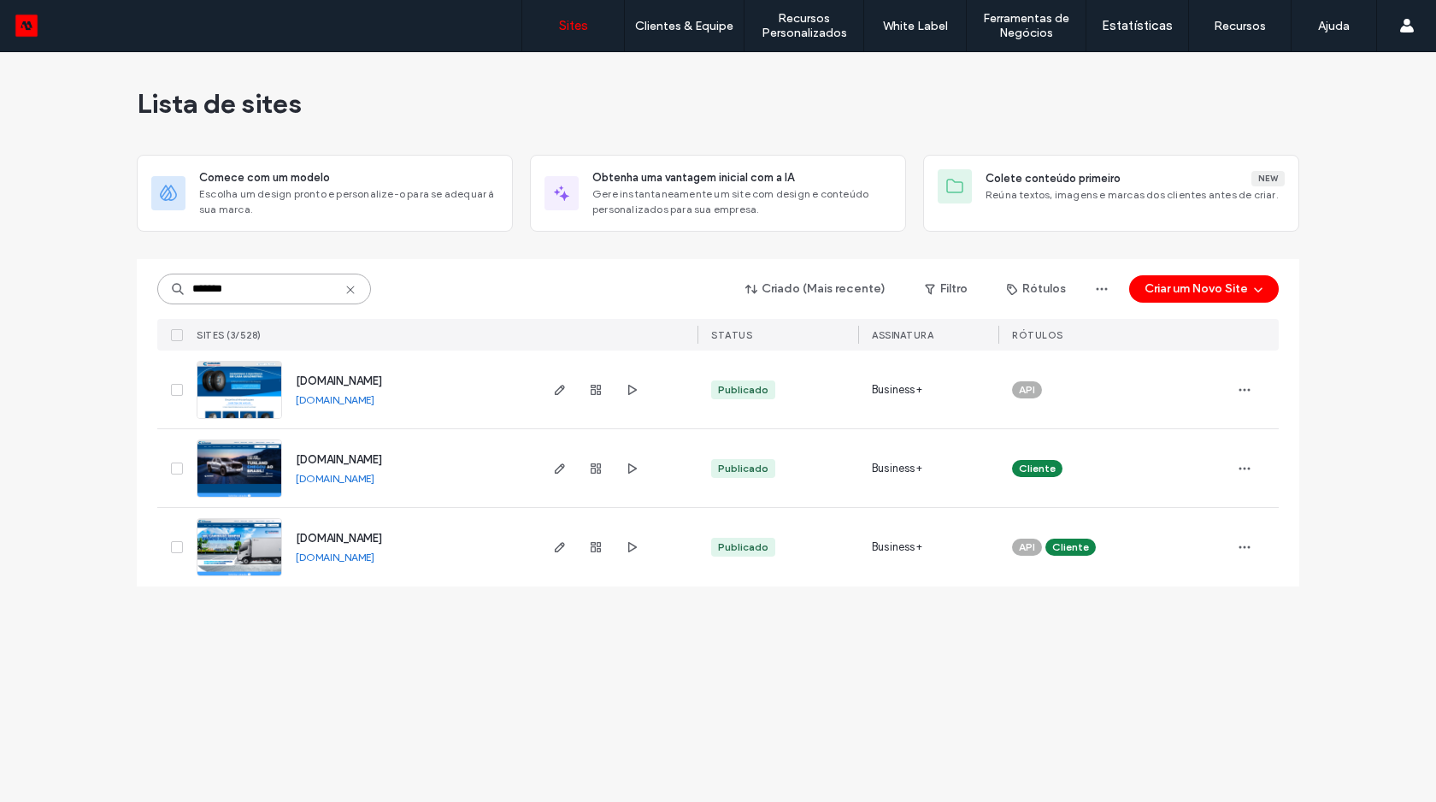
type input "*******"
click at [256, 390] on img at bounding box center [239, 420] width 84 height 116
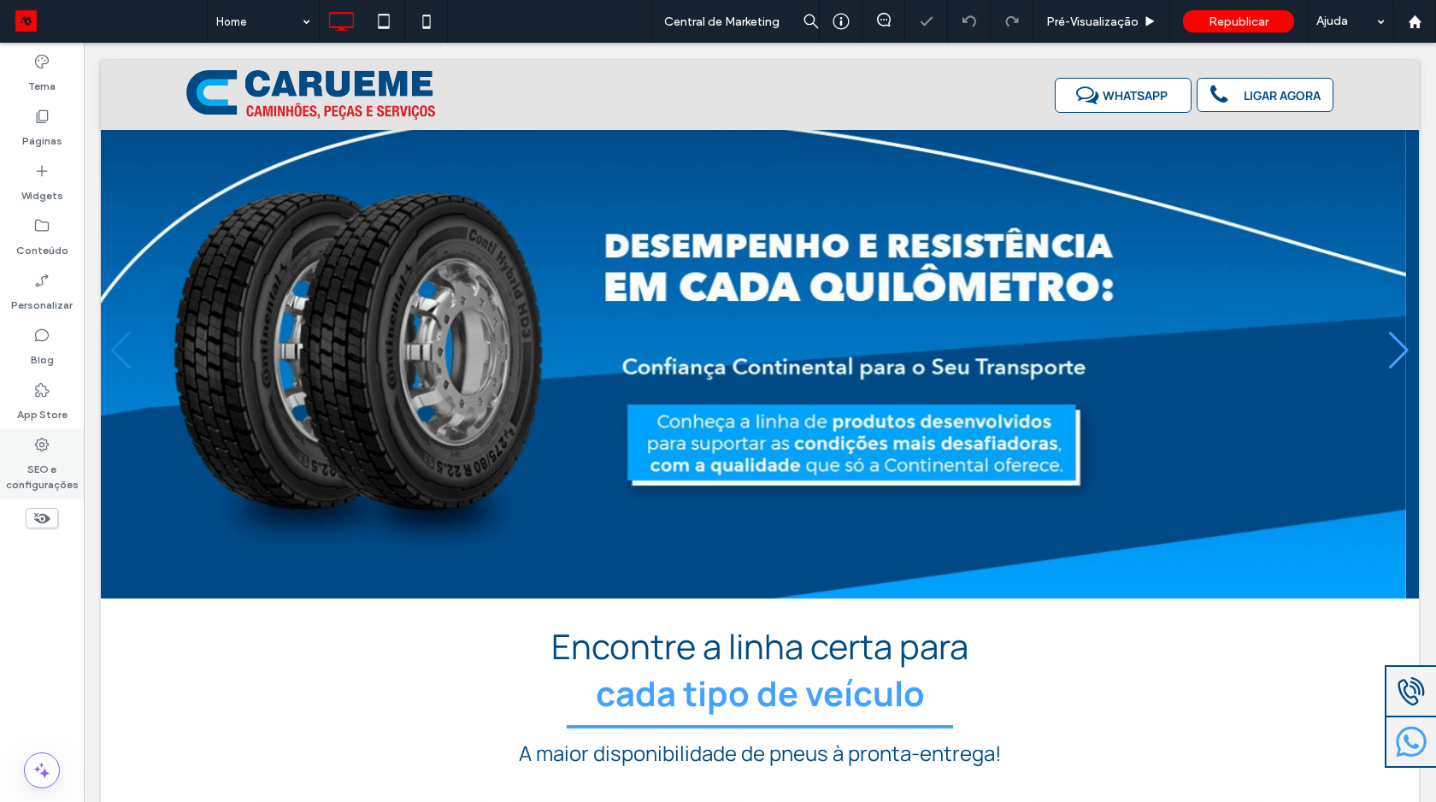
click at [51, 449] on div "SEO e configurações" at bounding box center [42, 464] width 84 height 70
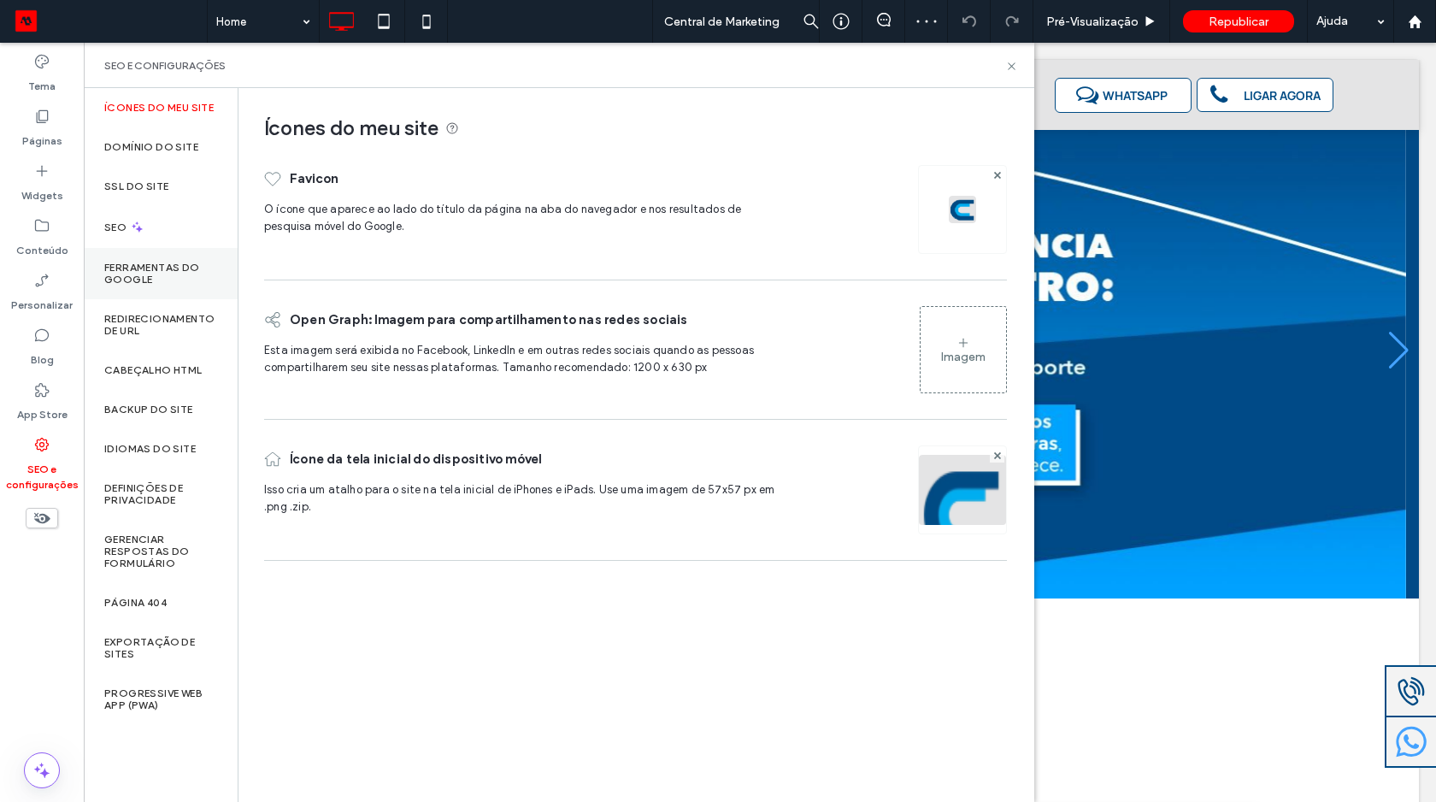
click at [155, 275] on label "Ferramentas do Google" at bounding box center [160, 274] width 113 height 24
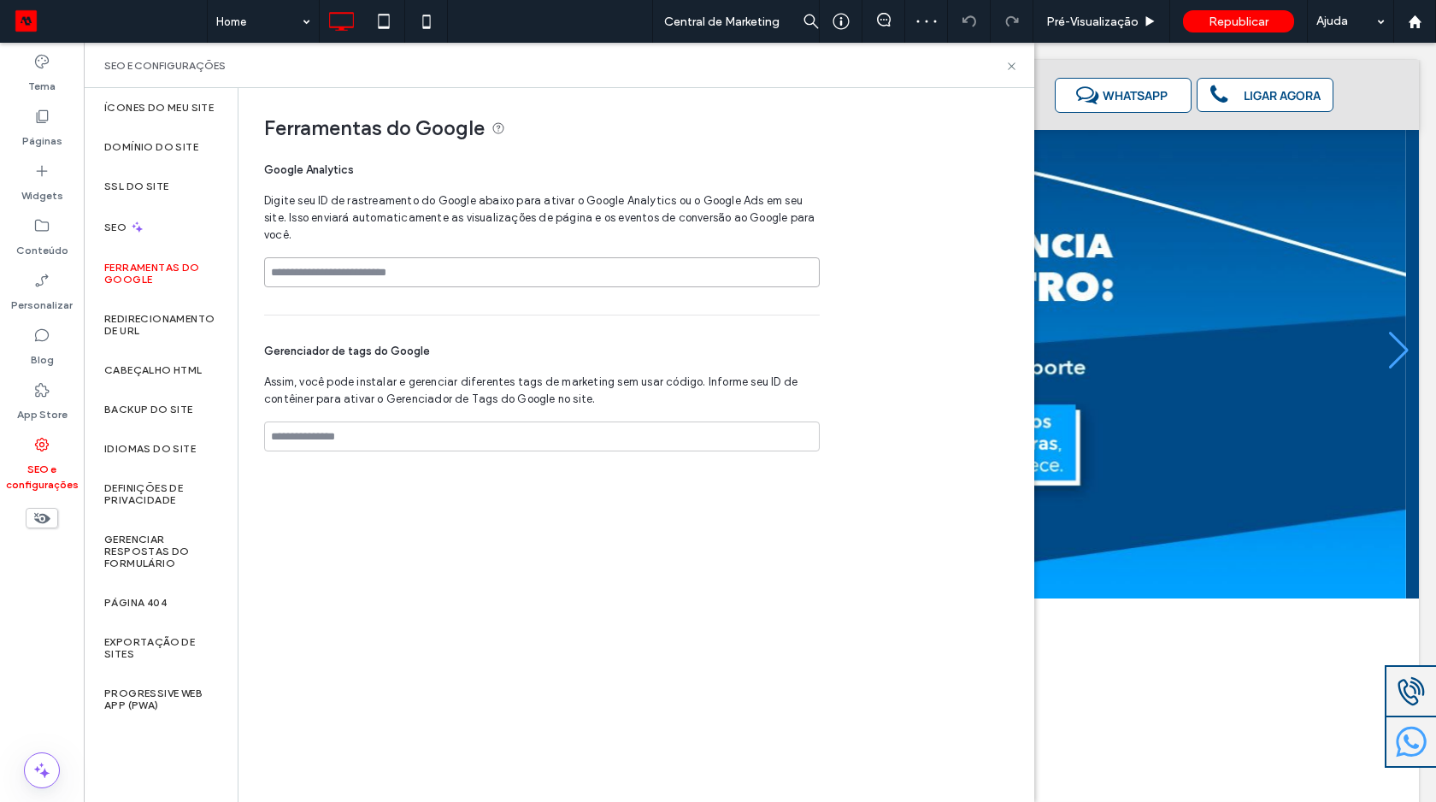
click at [398, 279] on input at bounding box center [542, 272] width 556 height 30
paste input "**********"
type input "**********"
click at [350, 435] on input at bounding box center [542, 436] width 556 height 30
paste input "**********"
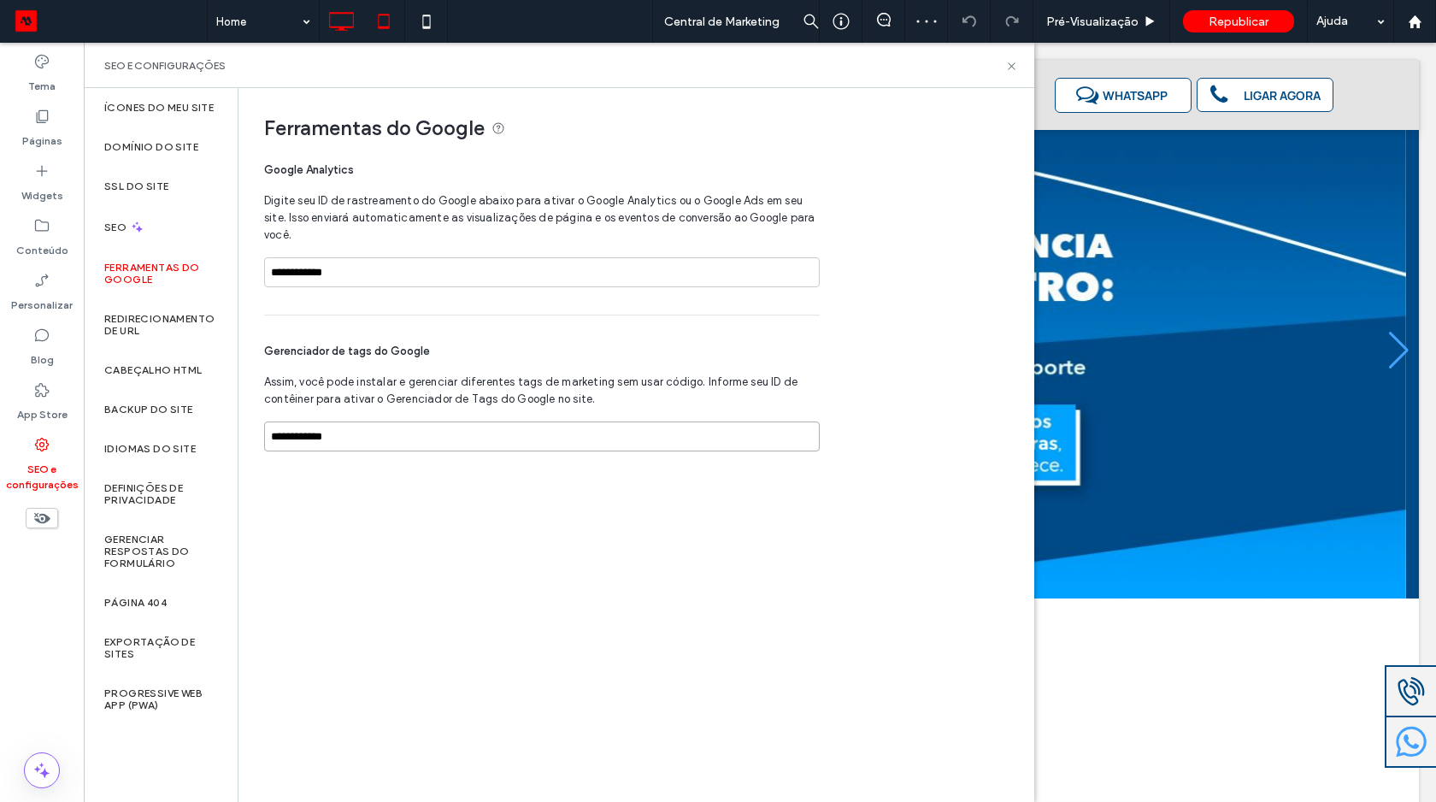
type input "**********"
click at [350, 291] on div "**********" at bounding box center [542, 279] width 556 height 45
click at [353, 274] on input "**********" at bounding box center [542, 272] width 556 height 30
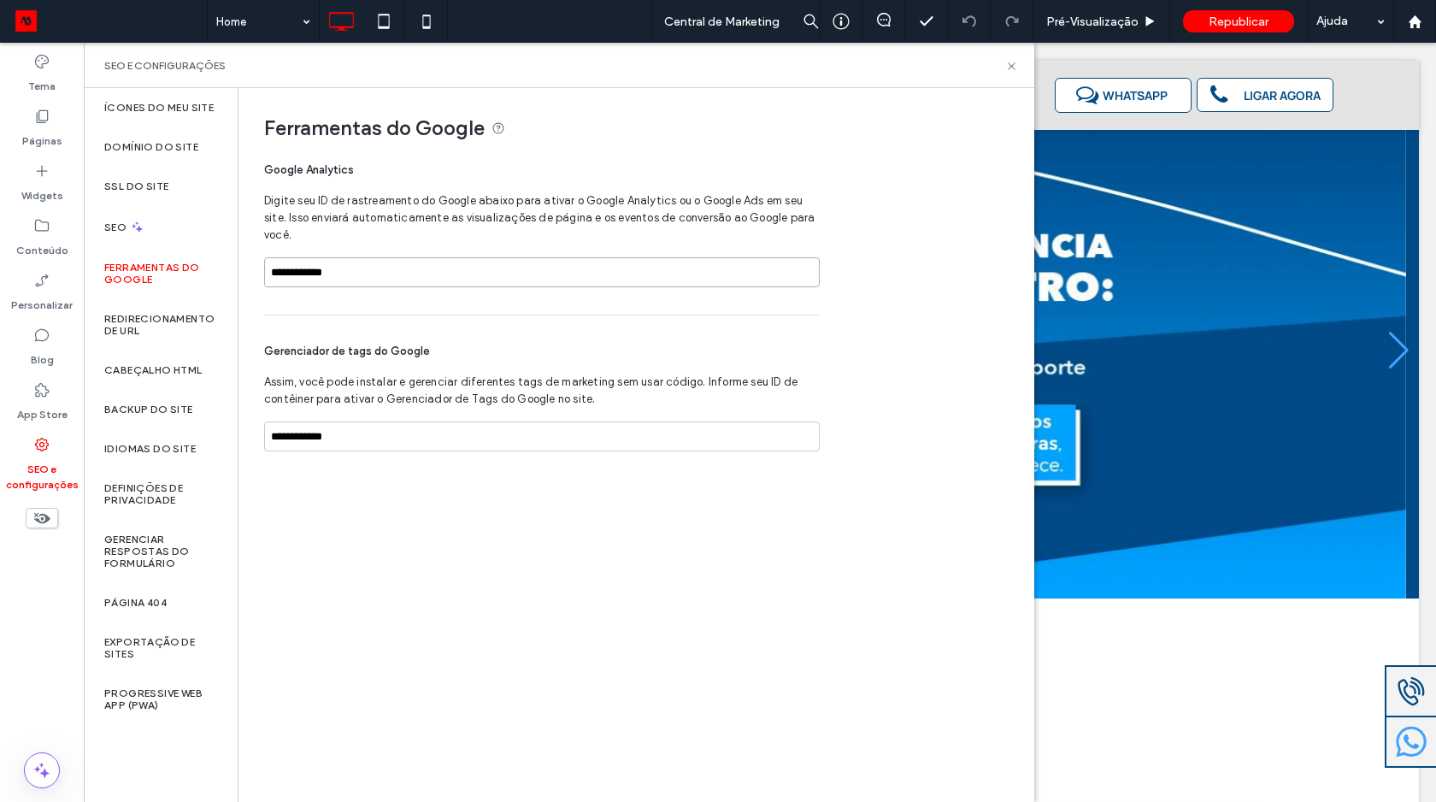
paste input
type input "**********"
click at [379, 323] on div "**********" at bounding box center [542, 396] width 556 height 163
click at [1008, 67] on icon at bounding box center [1011, 66] width 13 height 13
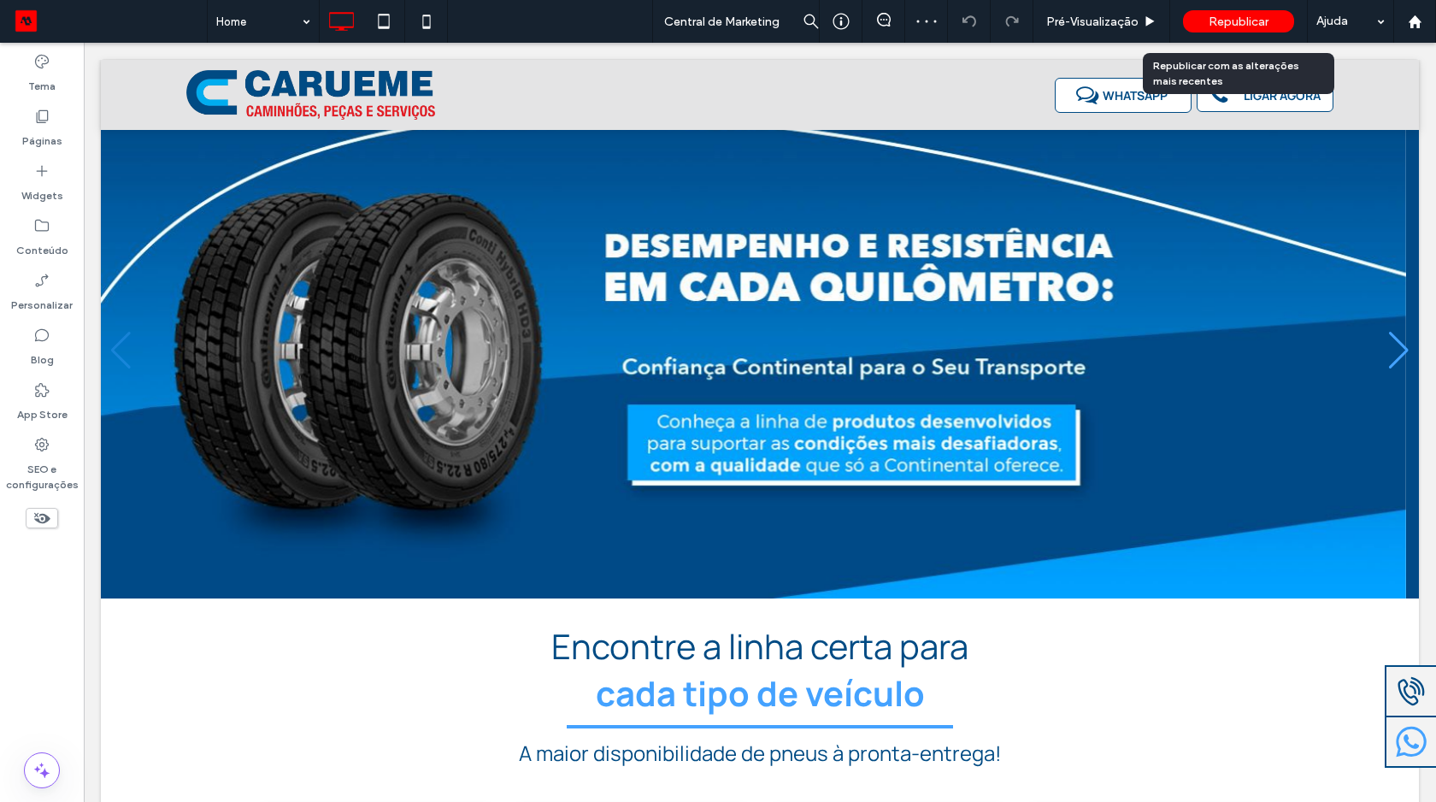
click at [1225, 26] on span "Republicar" at bounding box center [1239, 22] width 60 height 15
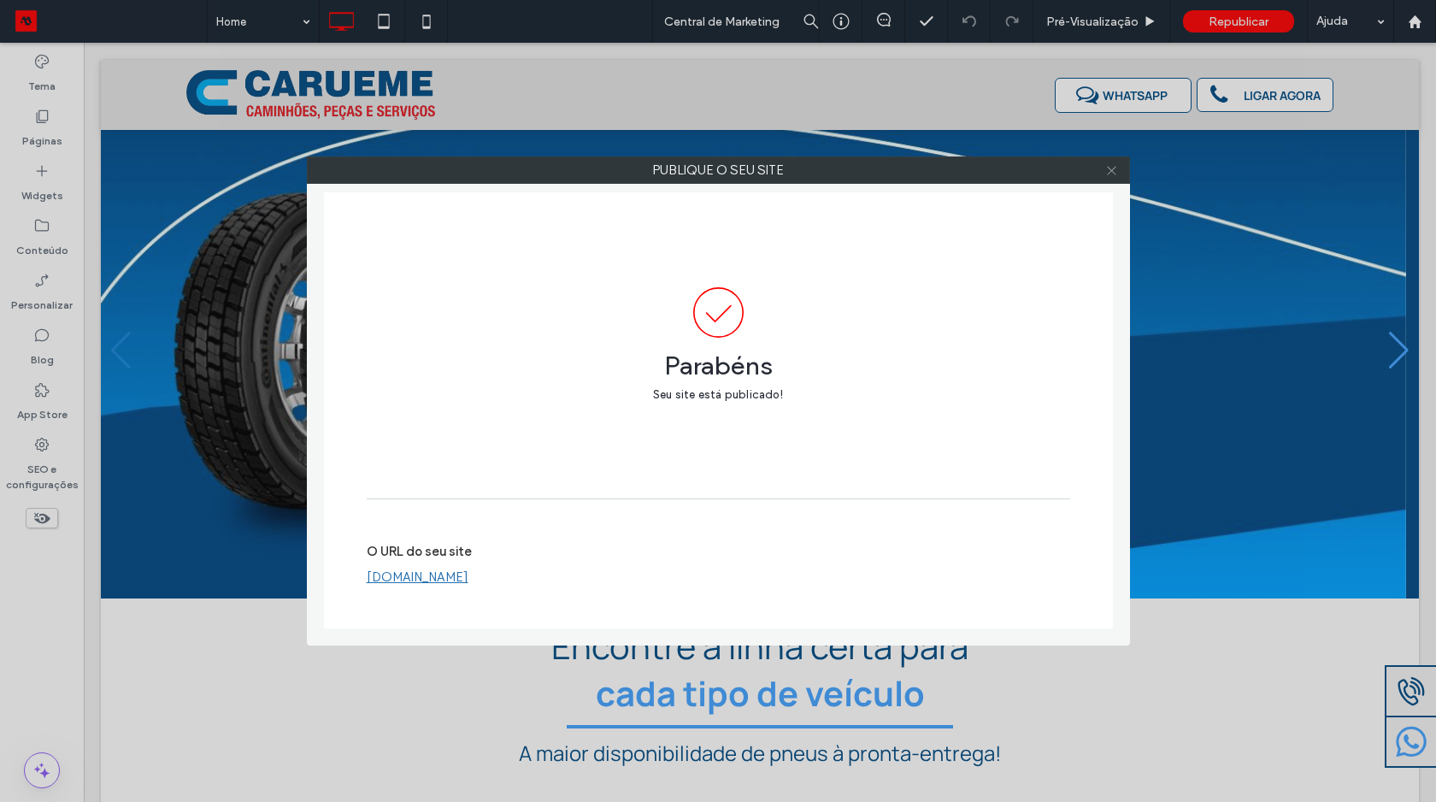
click at [1116, 170] on icon at bounding box center [1111, 170] width 13 height 13
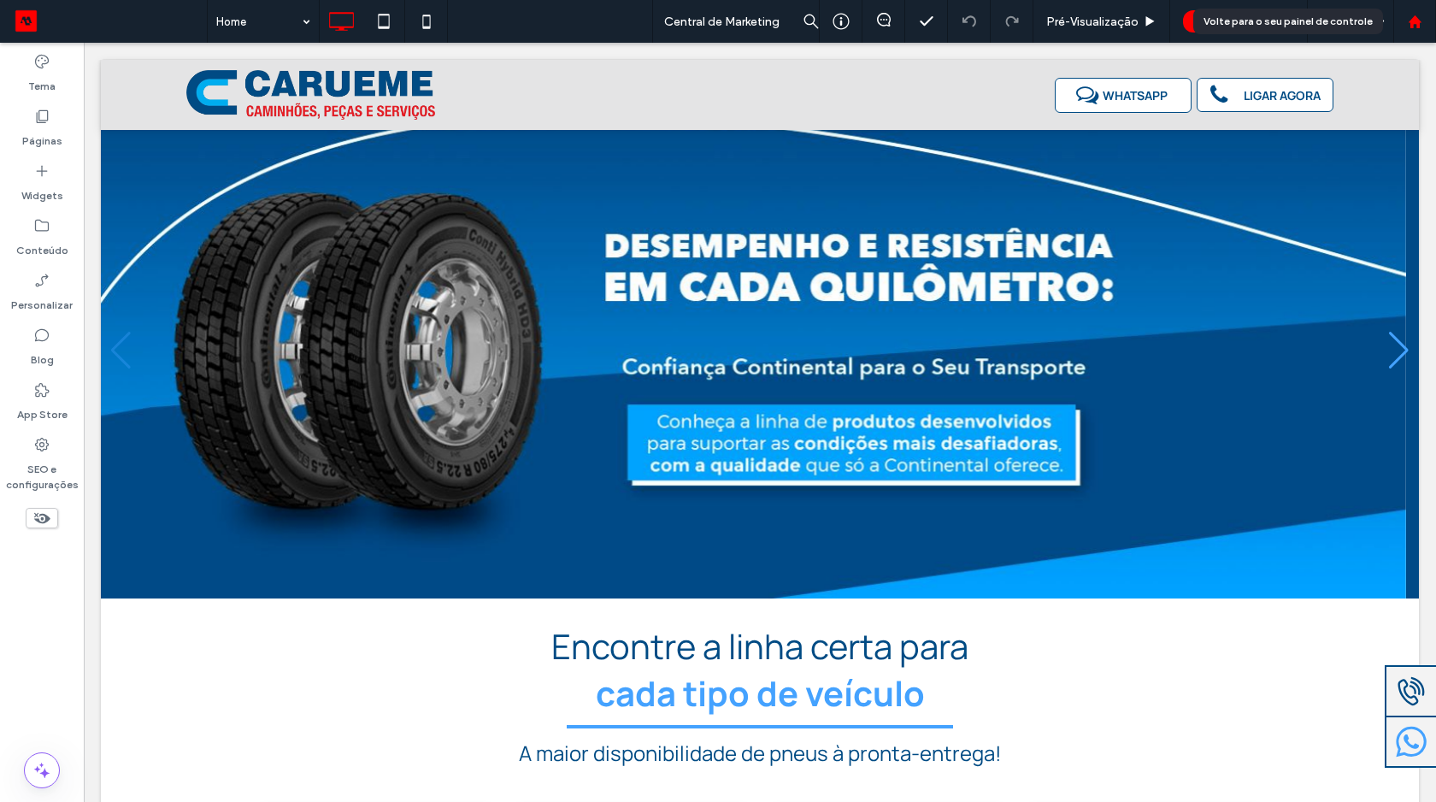
click at [1419, 17] on icon at bounding box center [1415, 22] width 15 height 15
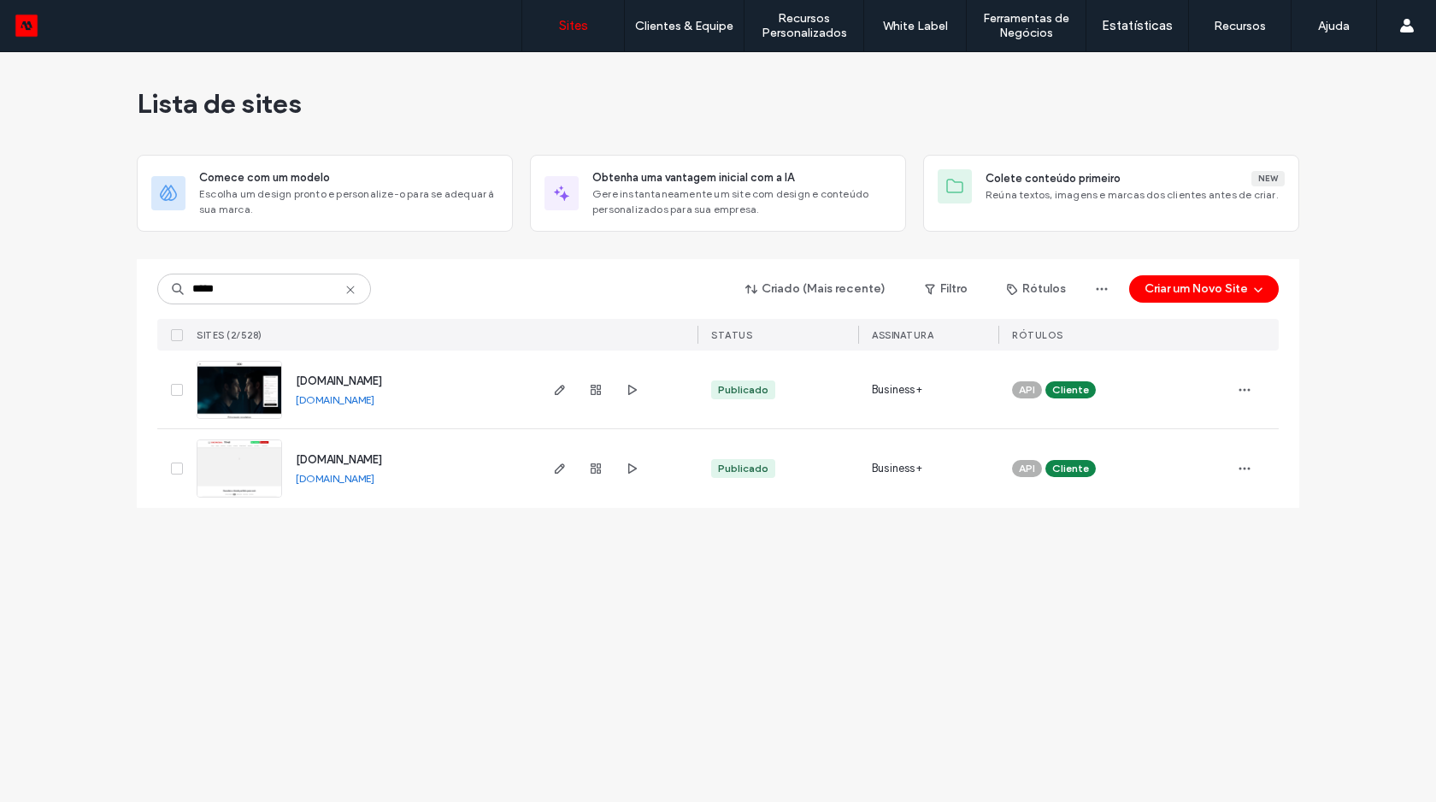
type input "*****"
click at [339, 474] on link "www.trivel.com.br" at bounding box center [335, 478] width 79 height 13
click at [374, 401] on link "www.audicenteruberlandia.com.br" at bounding box center [335, 399] width 79 height 13
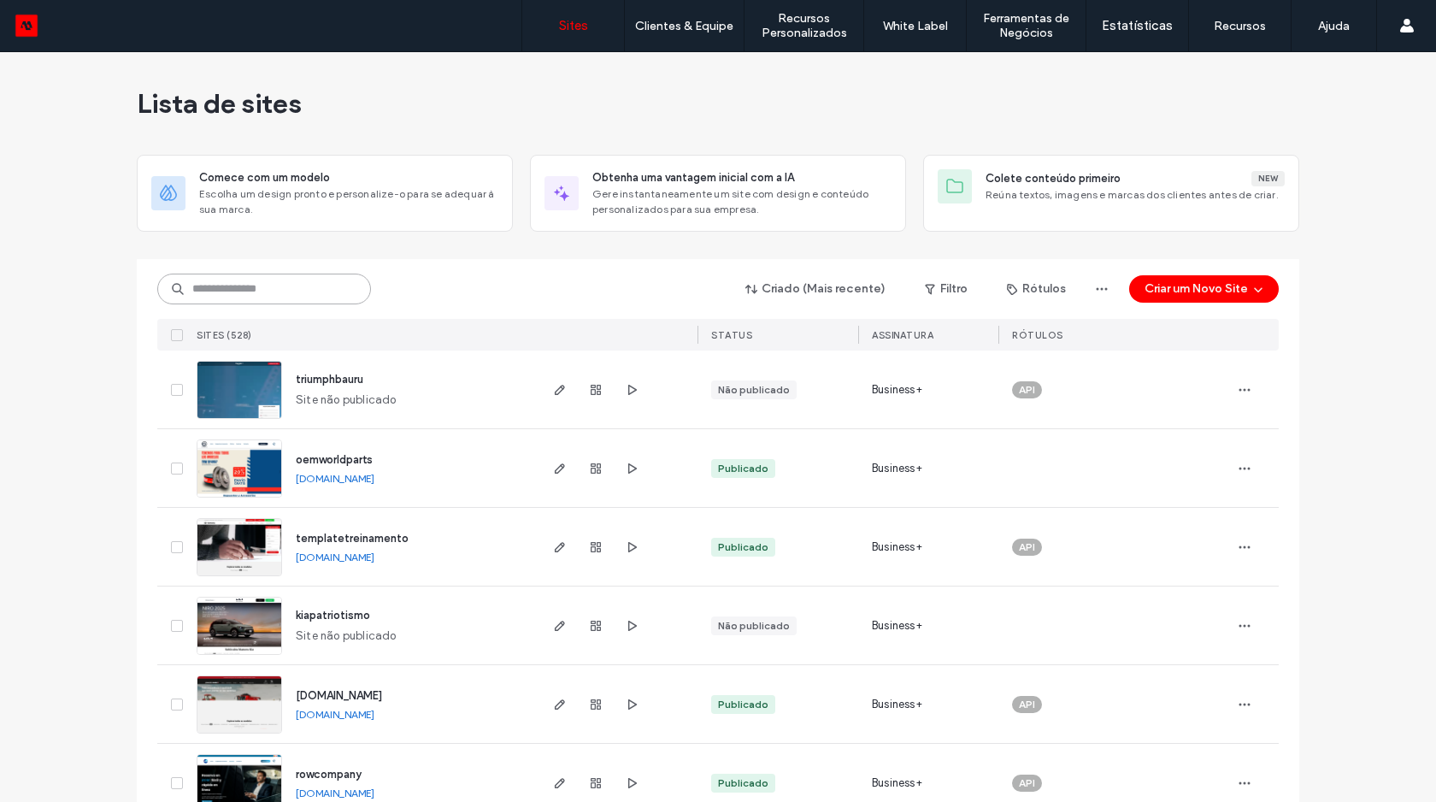
click at [271, 288] on input at bounding box center [264, 289] width 214 height 31
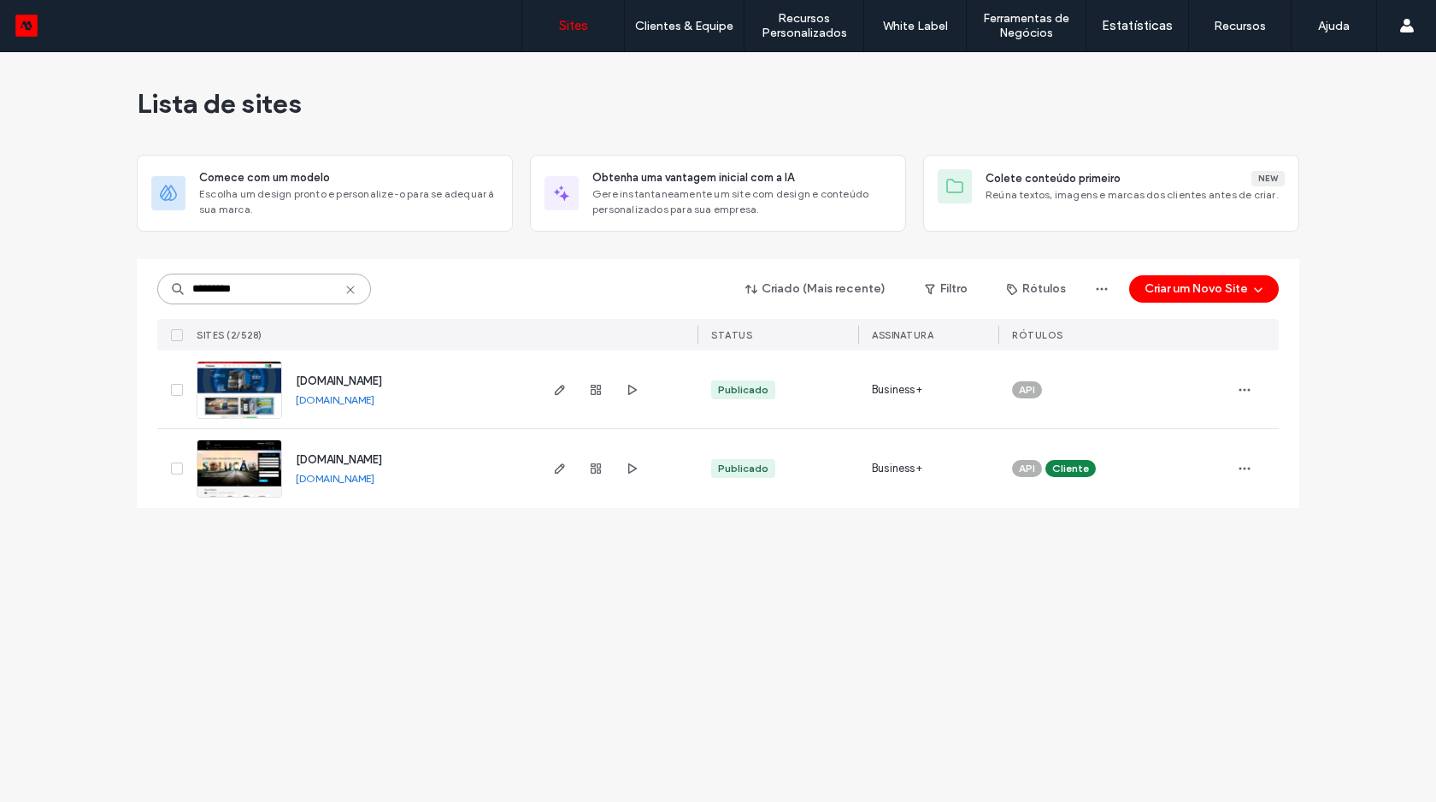
type input "*********"
click at [258, 387] on img at bounding box center [239, 420] width 84 height 116
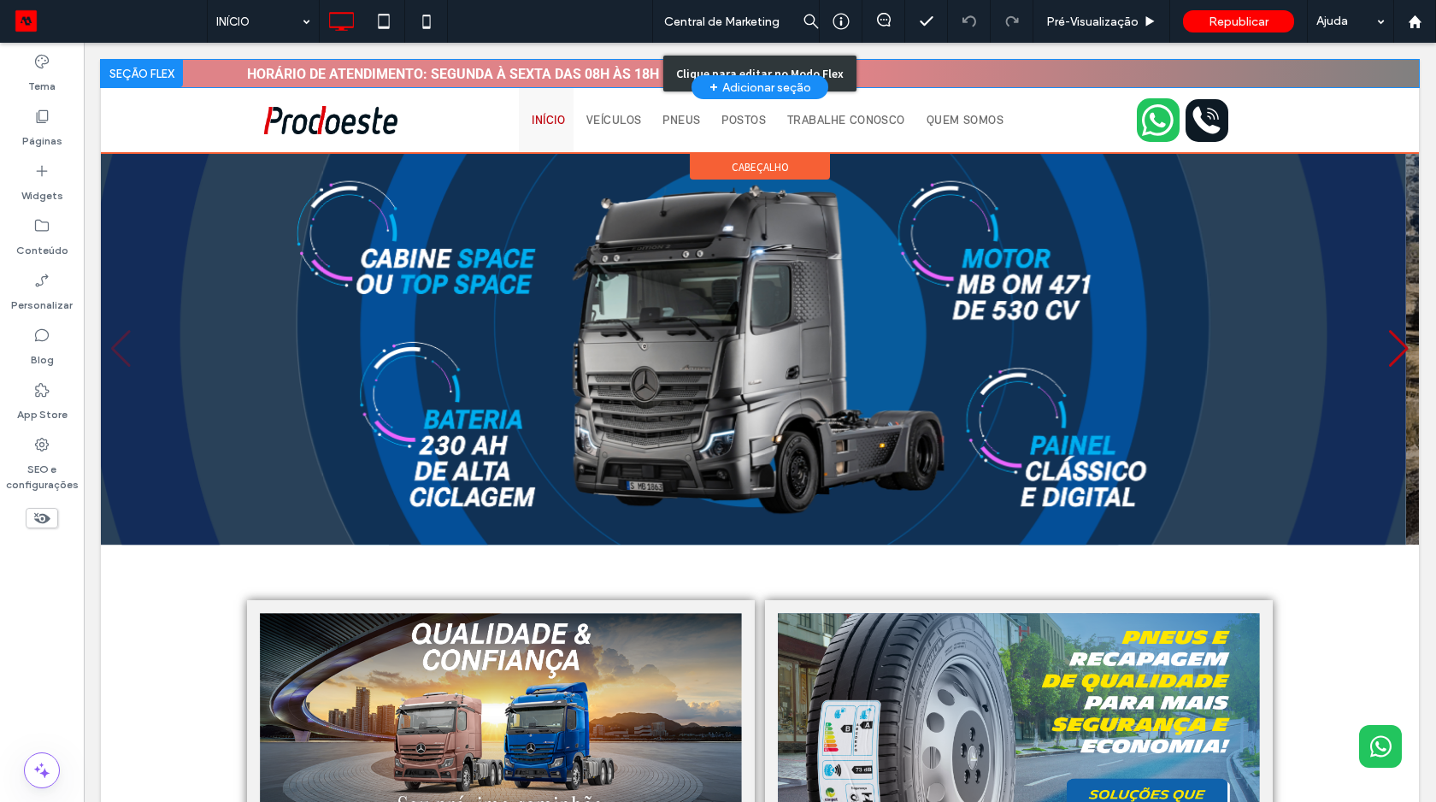
click at [918, 70] on div "Clique para editar no Modo Flex" at bounding box center [760, 73] width 1318 height 27
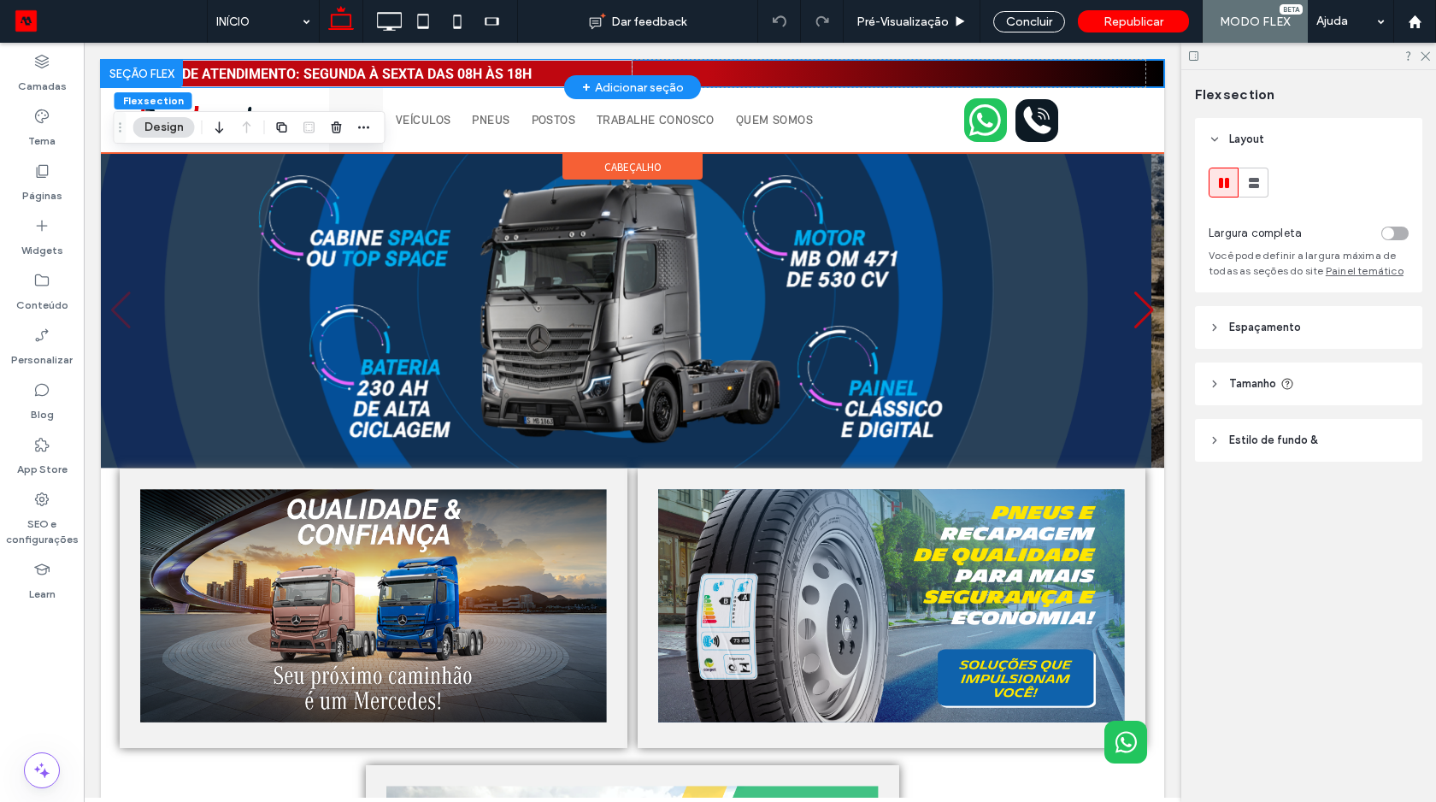
click at [106, 68] on div at bounding box center [142, 73] width 82 height 27
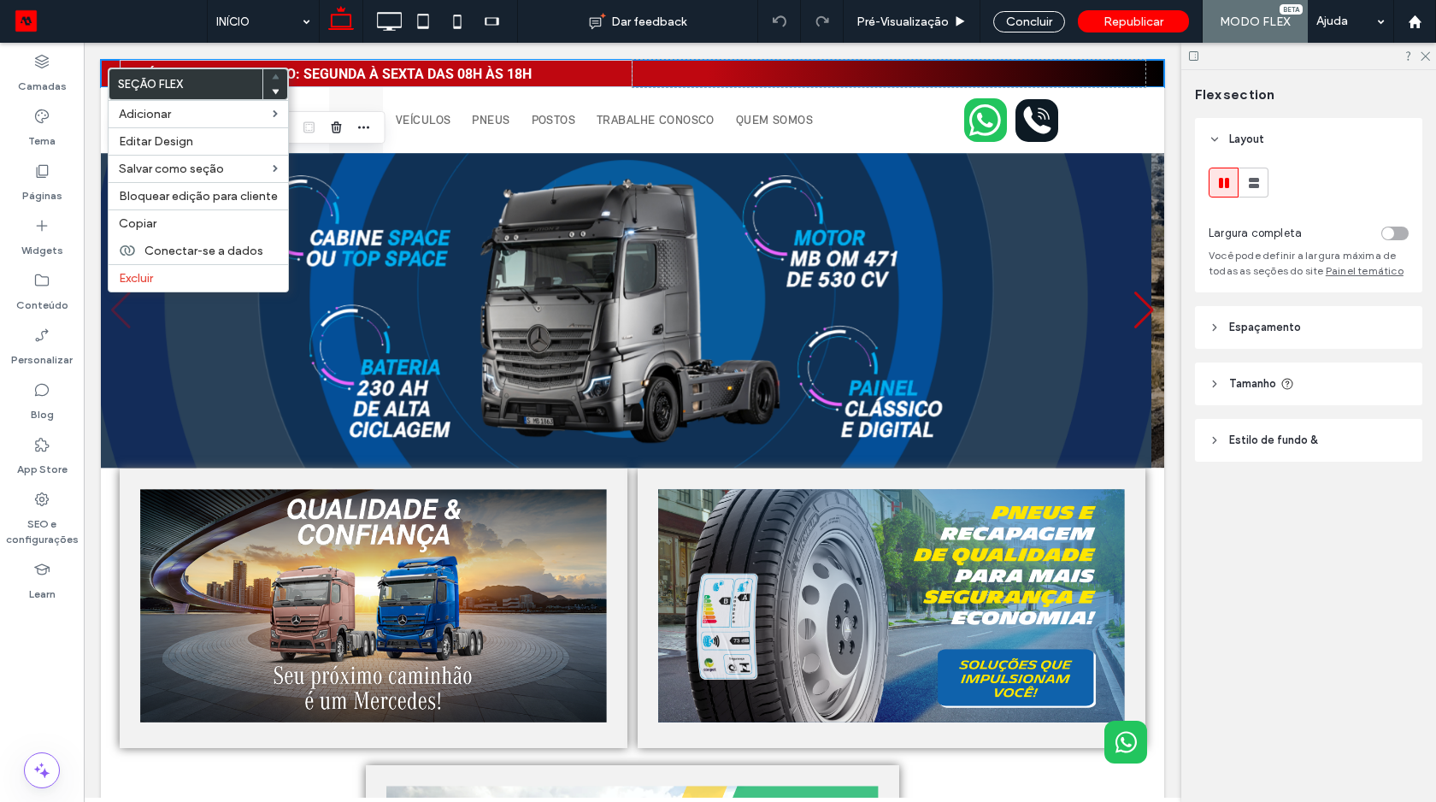
click at [1264, 438] on span "Estilo de fundo &" at bounding box center [1273, 440] width 89 height 17
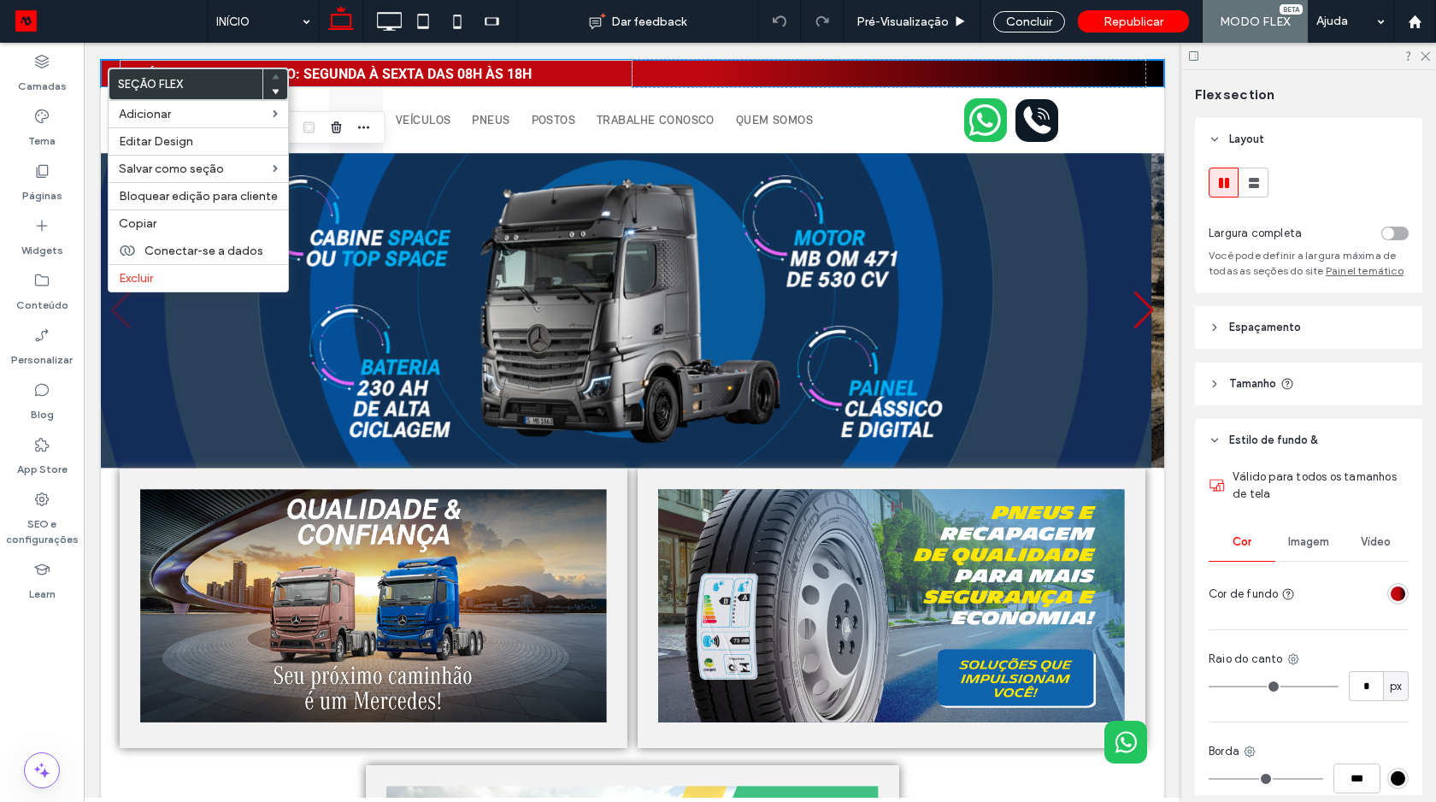
click at [1393, 594] on div "linear-gradient(90deg, rgba(191, 7, 16, 1) 57%, rgba(0, 0, 0, 1) 100%)" at bounding box center [1398, 593] width 15 height 15
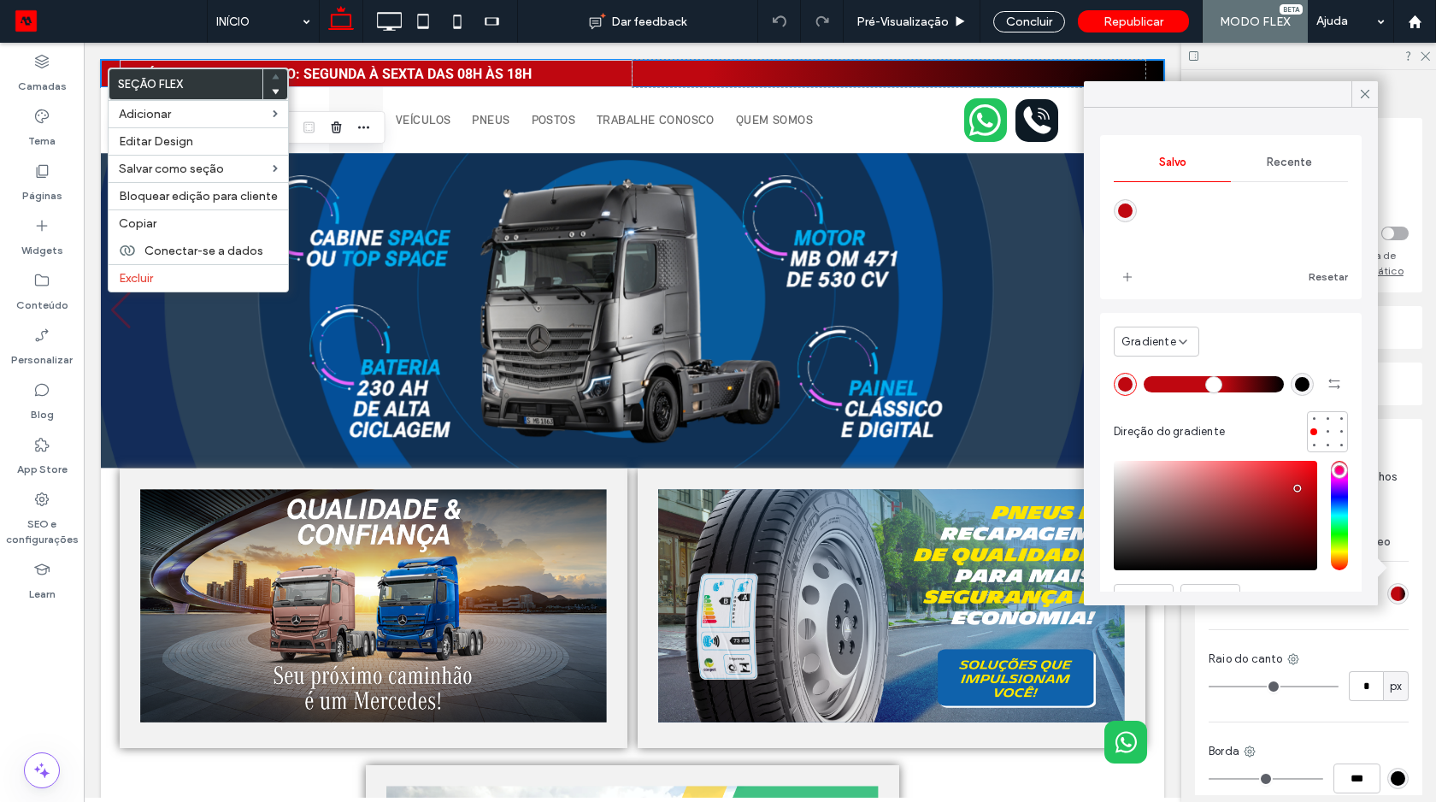
click at [1140, 337] on span "Gradiente" at bounding box center [1149, 341] width 55 height 17
click at [1144, 363] on div "Cor" at bounding box center [1157, 371] width 84 height 30
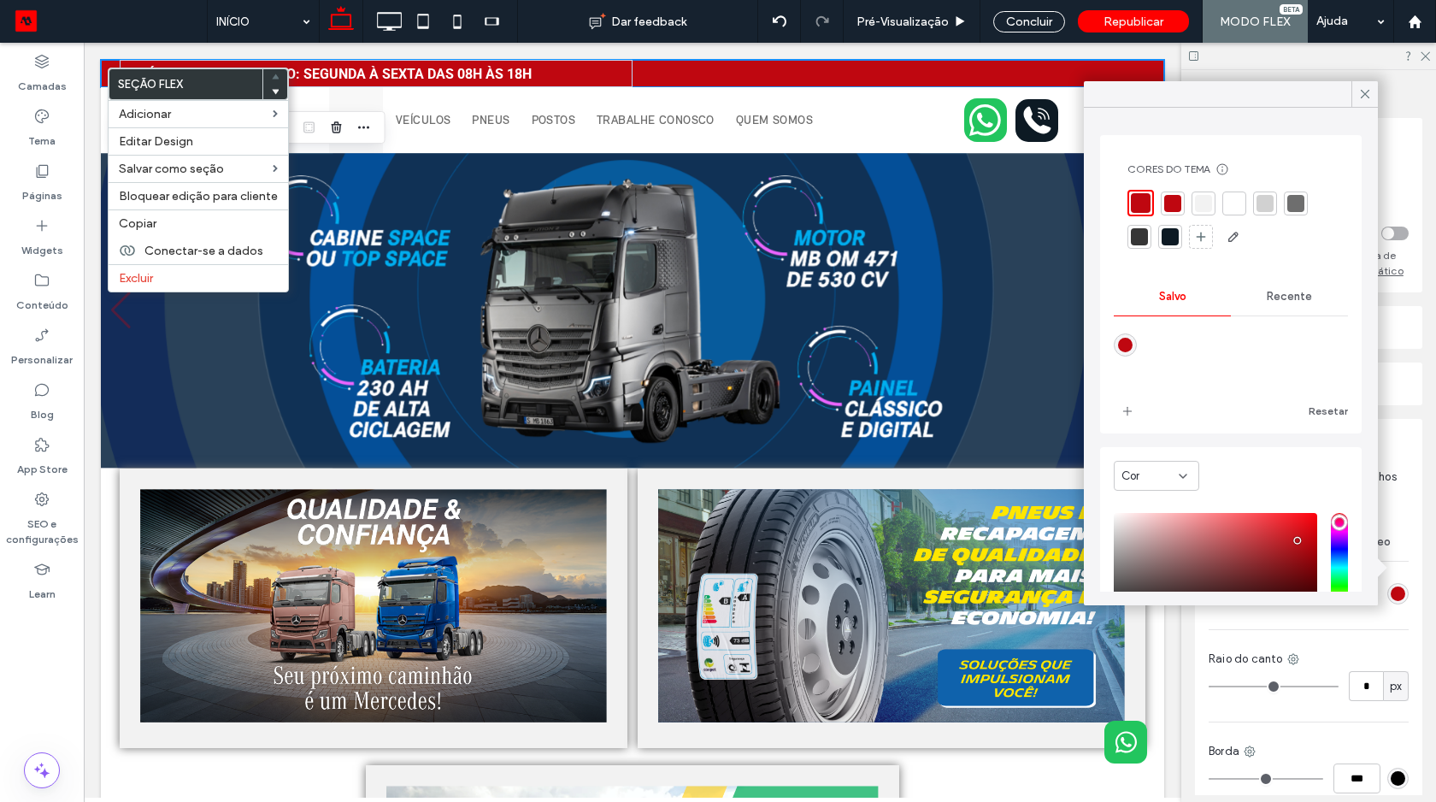
click at [1142, 201] on div at bounding box center [1141, 203] width 20 height 20
click at [1356, 93] on div at bounding box center [1365, 94] width 27 height 26
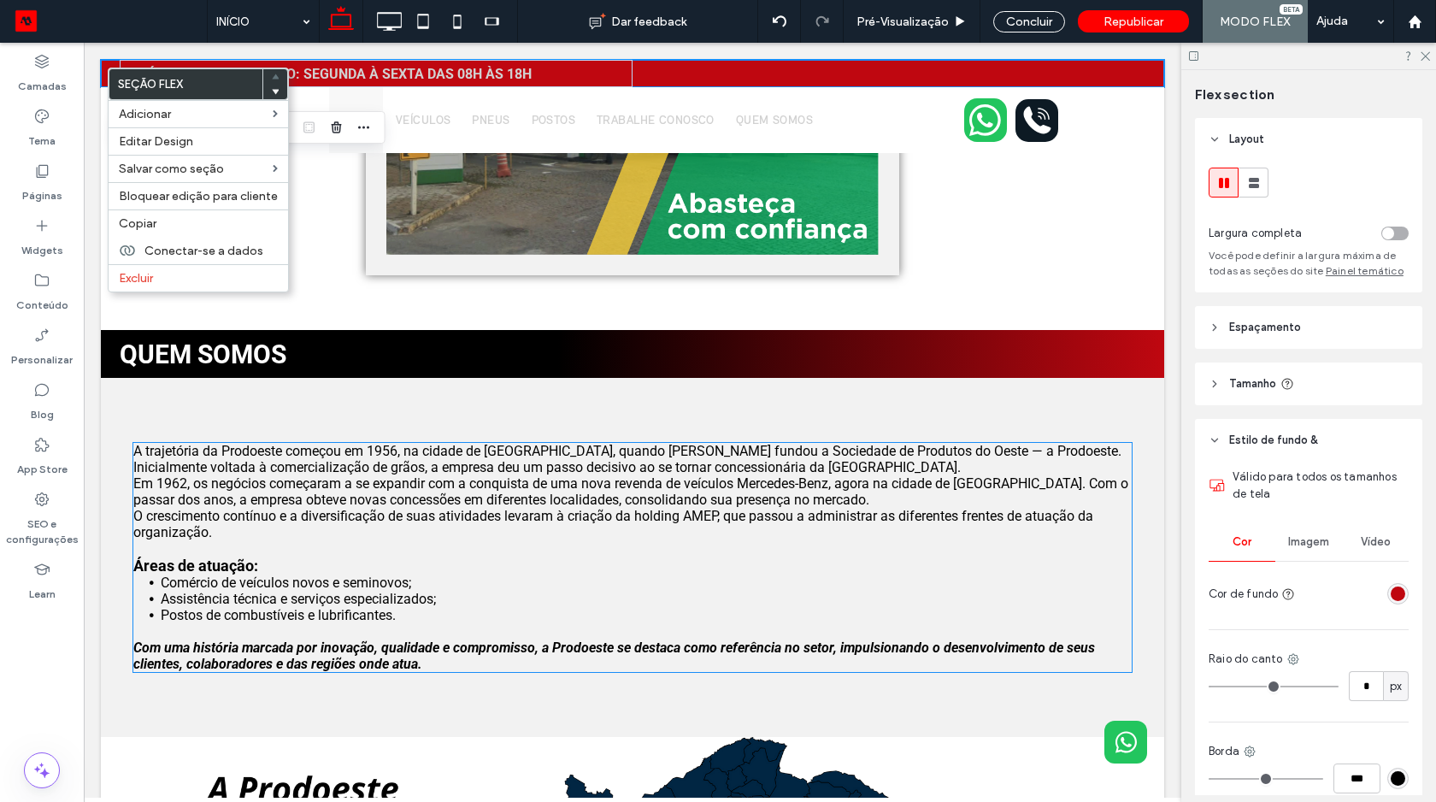
scroll to position [779, 0]
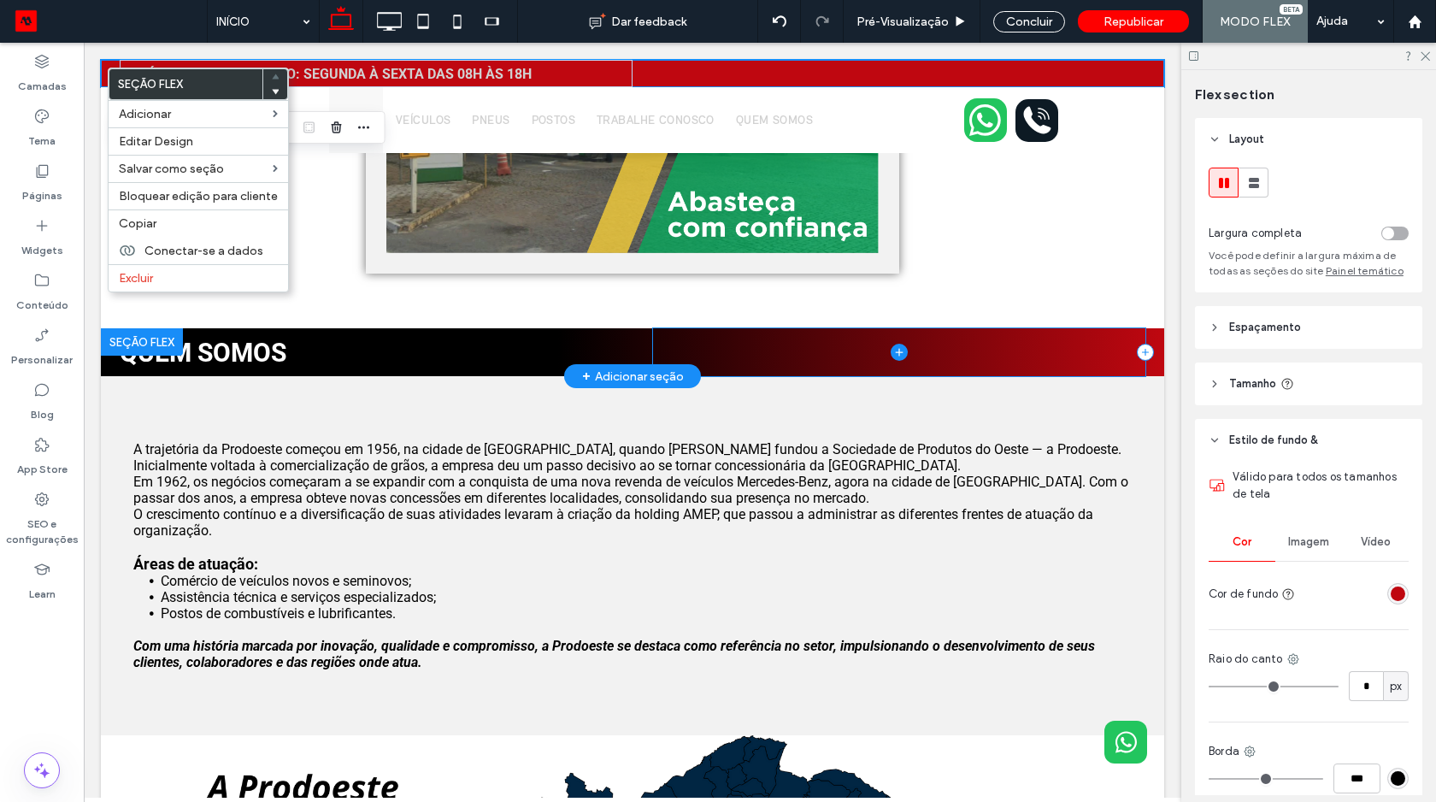
click at [1069, 346] on span at bounding box center [899, 352] width 492 height 48
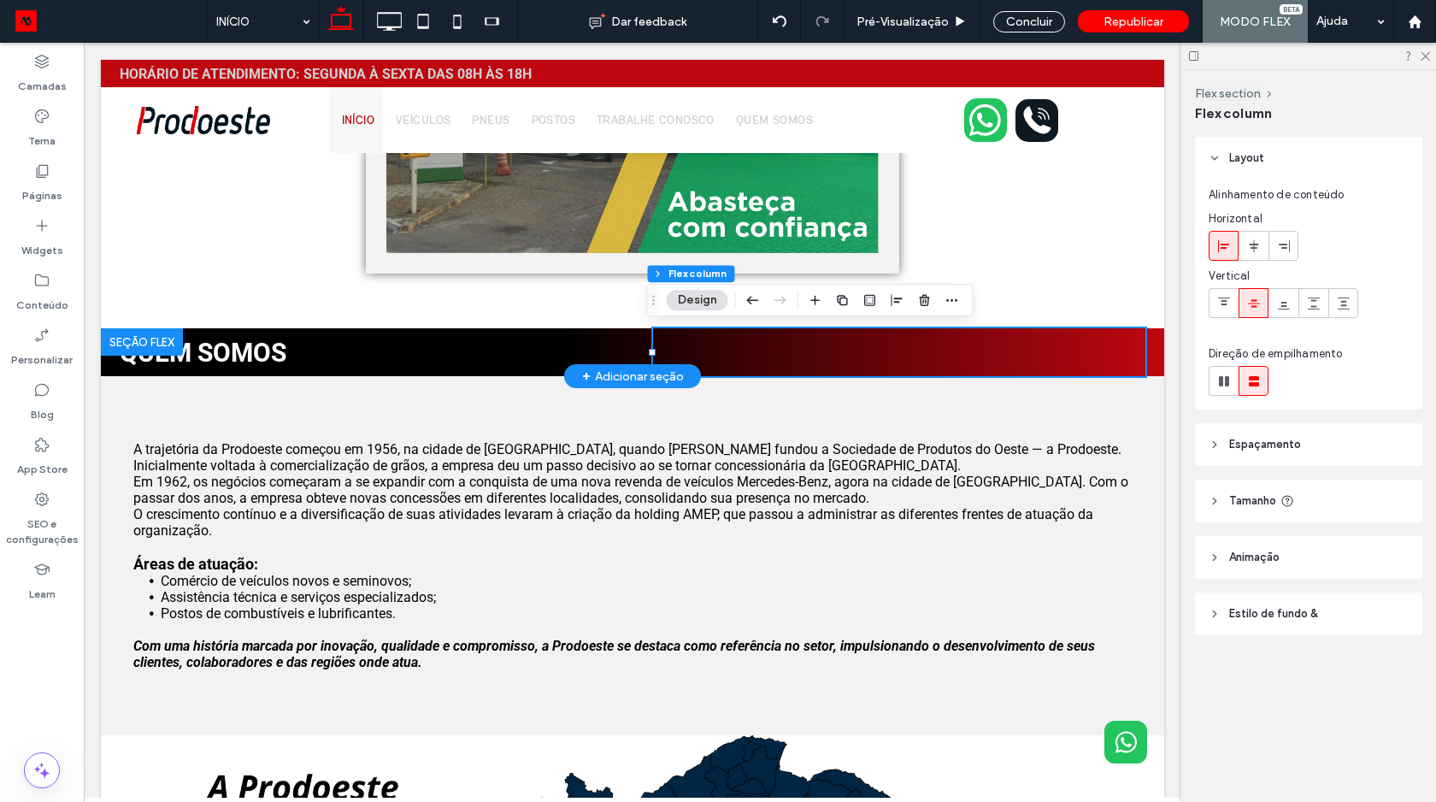
click at [125, 339] on div at bounding box center [142, 341] width 82 height 27
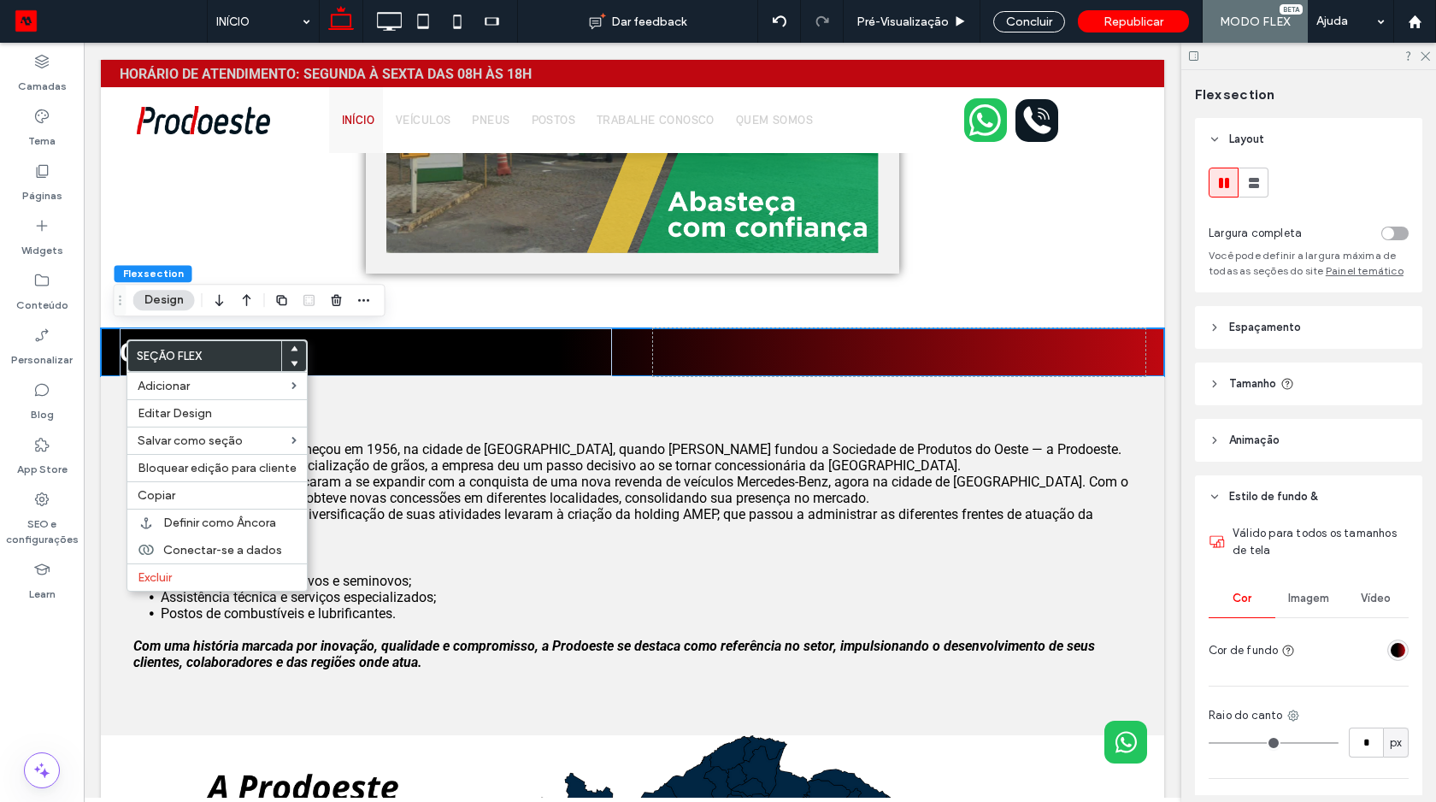
click at [1391, 653] on div "linear-gradient(90deg, rgba(0, 0, 0, 1) 43%, rgba(191, 7, 16, 1) 100%)" at bounding box center [1398, 650] width 15 height 15
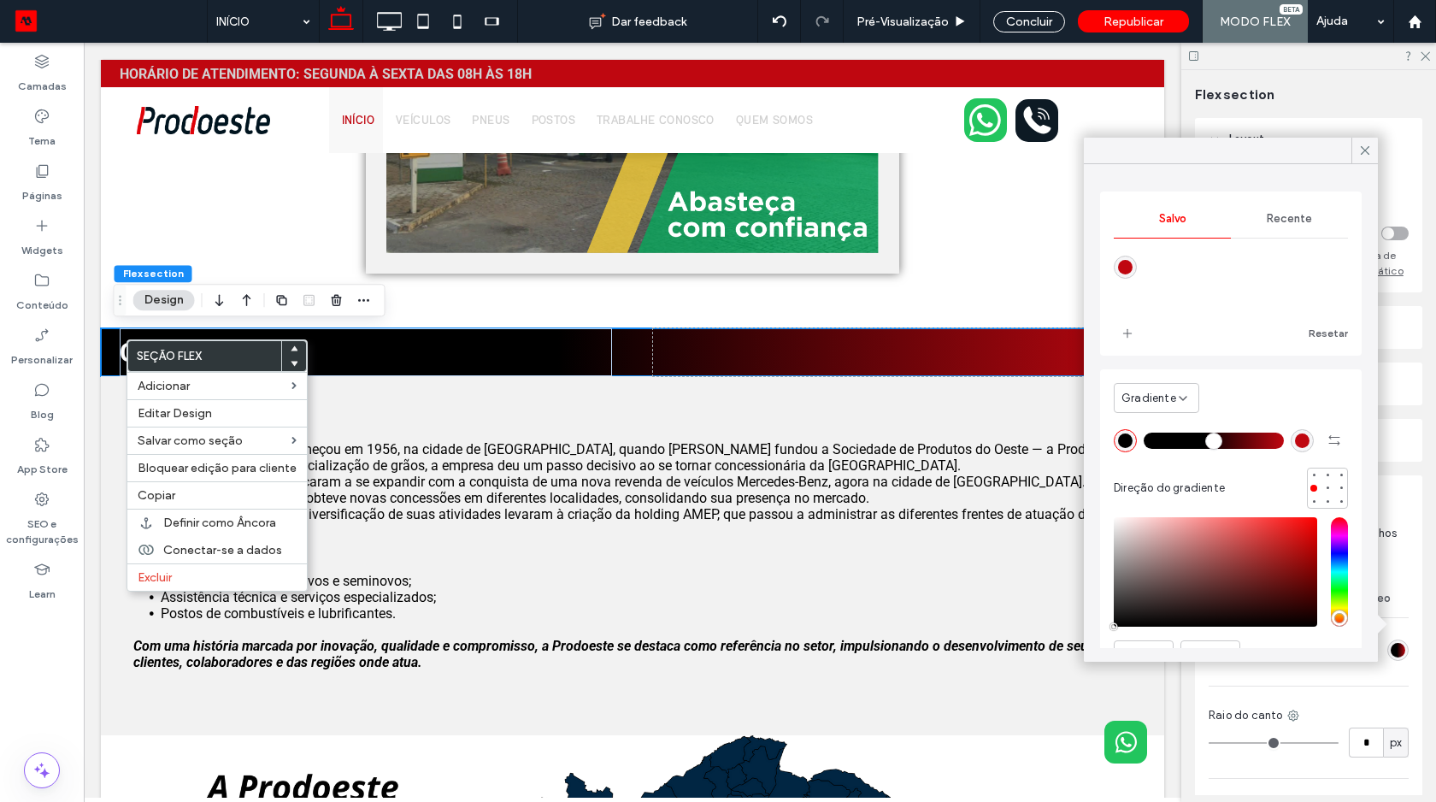
click at [1125, 260] on div "rgba(191,7,16,1)" at bounding box center [1125, 267] width 15 height 15
type input "*******"
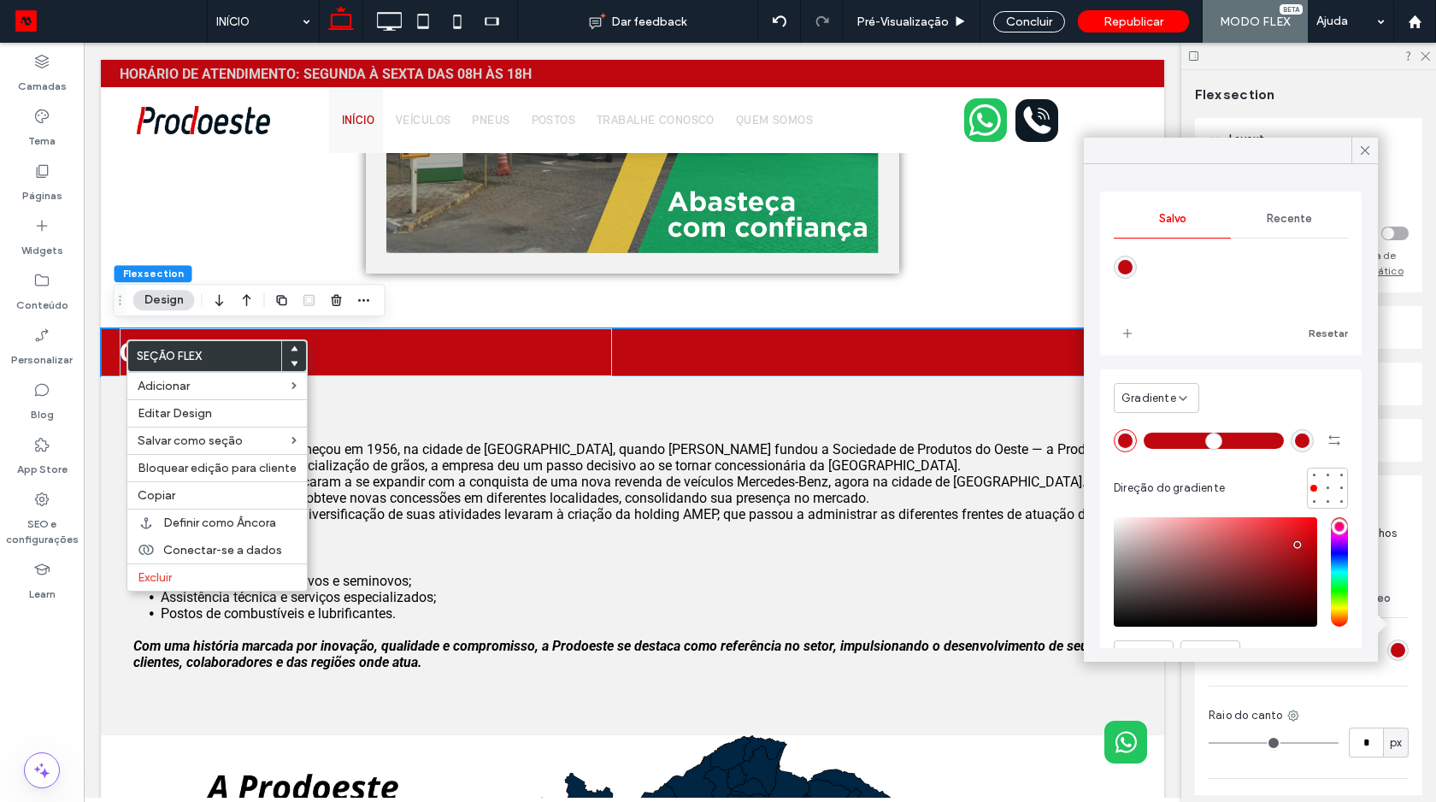
click at [1154, 398] on span "Gradiente" at bounding box center [1149, 398] width 55 height 17
click at [1157, 423] on div "Cor" at bounding box center [1157, 428] width 84 height 30
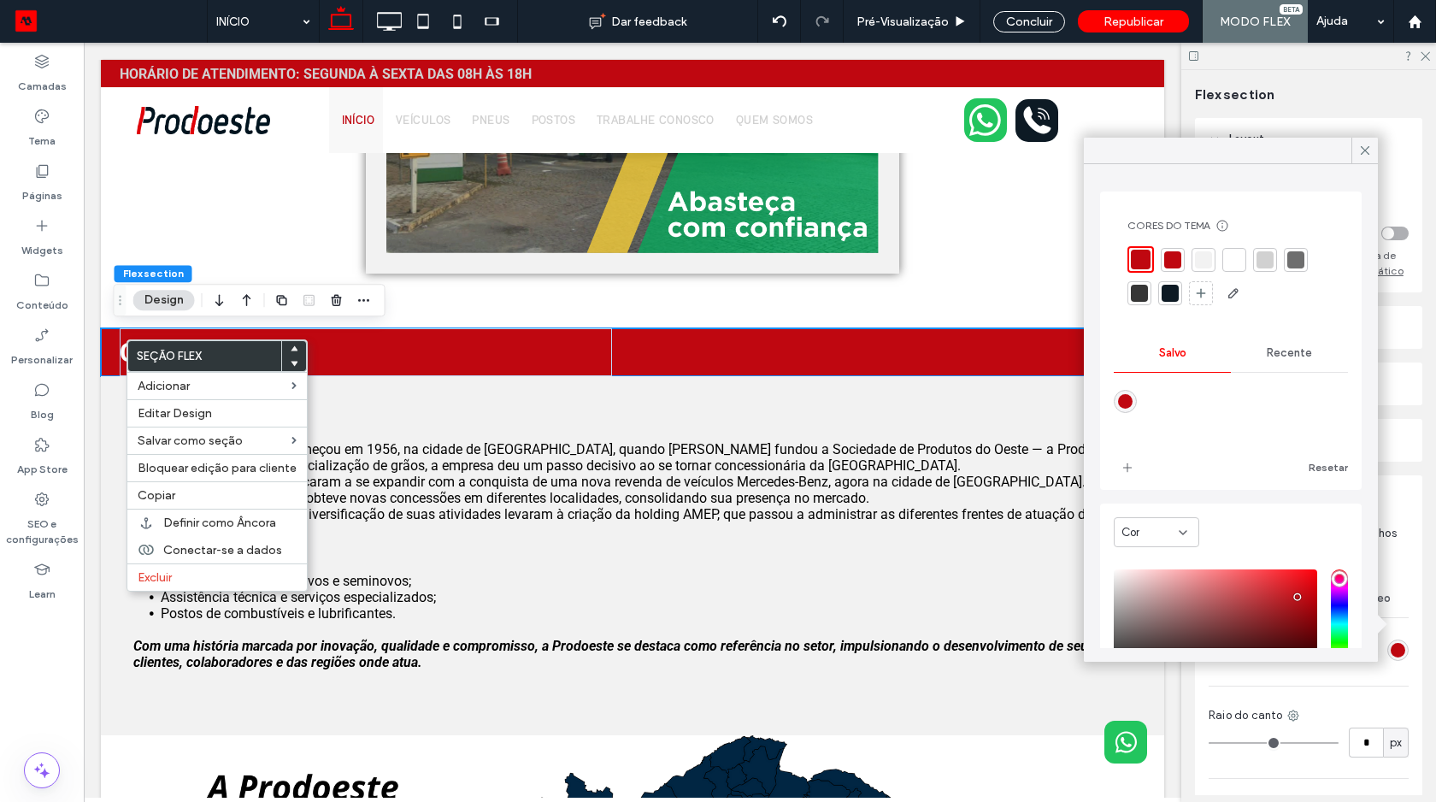
click at [1136, 251] on div at bounding box center [1141, 260] width 20 height 20
click at [1358, 155] on icon at bounding box center [1365, 150] width 15 height 15
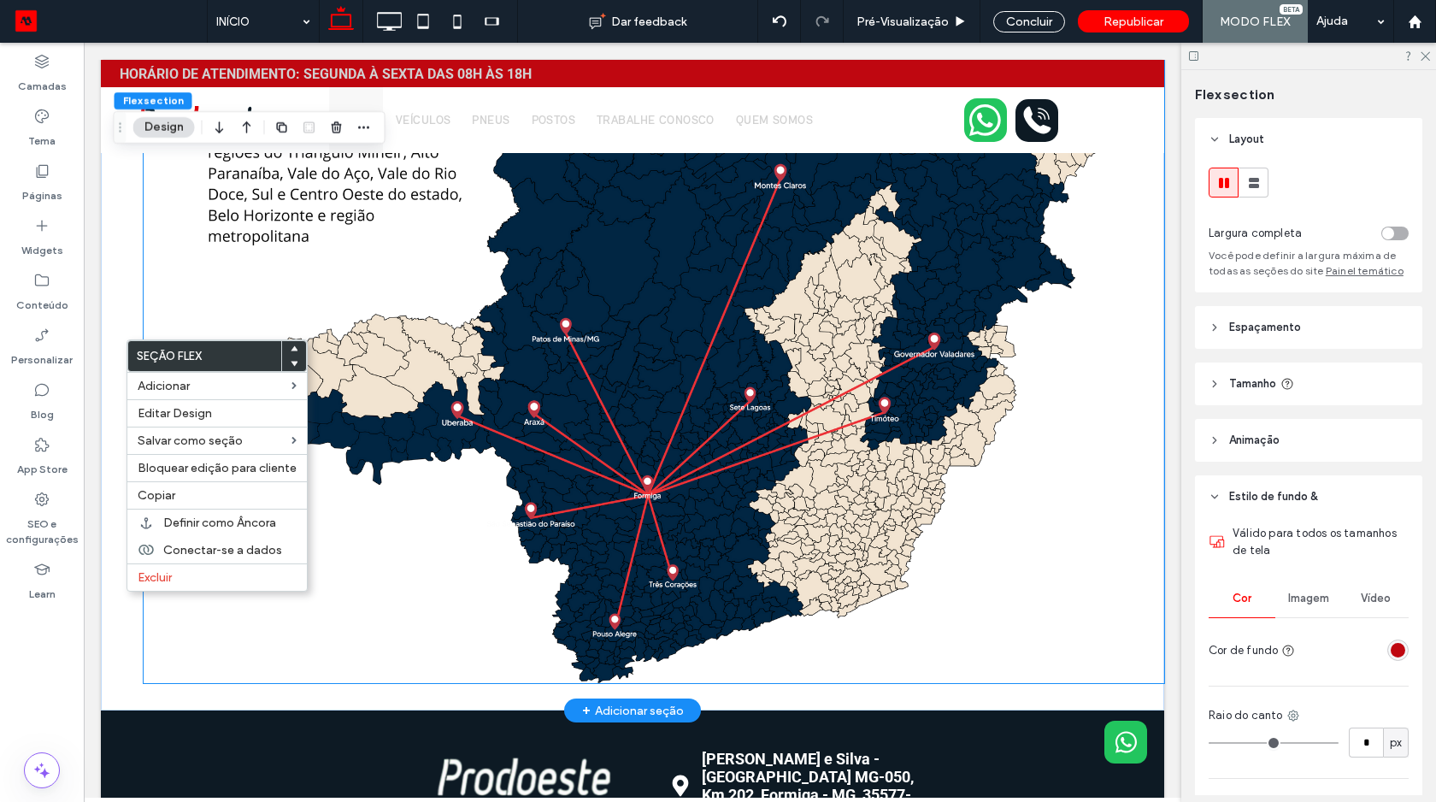
scroll to position [1688, 0]
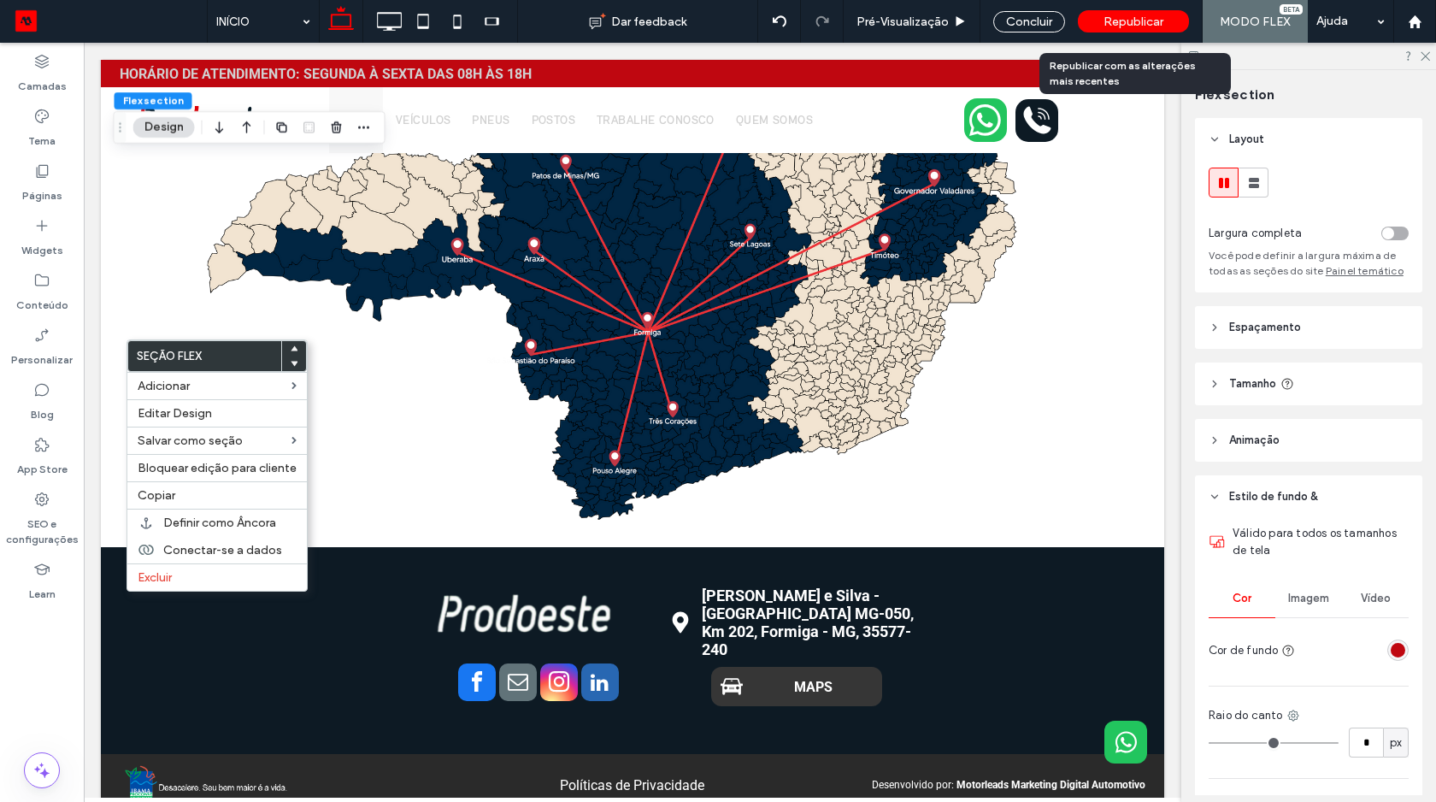
click at [1125, 20] on span "Republicar" at bounding box center [1134, 22] width 60 height 15
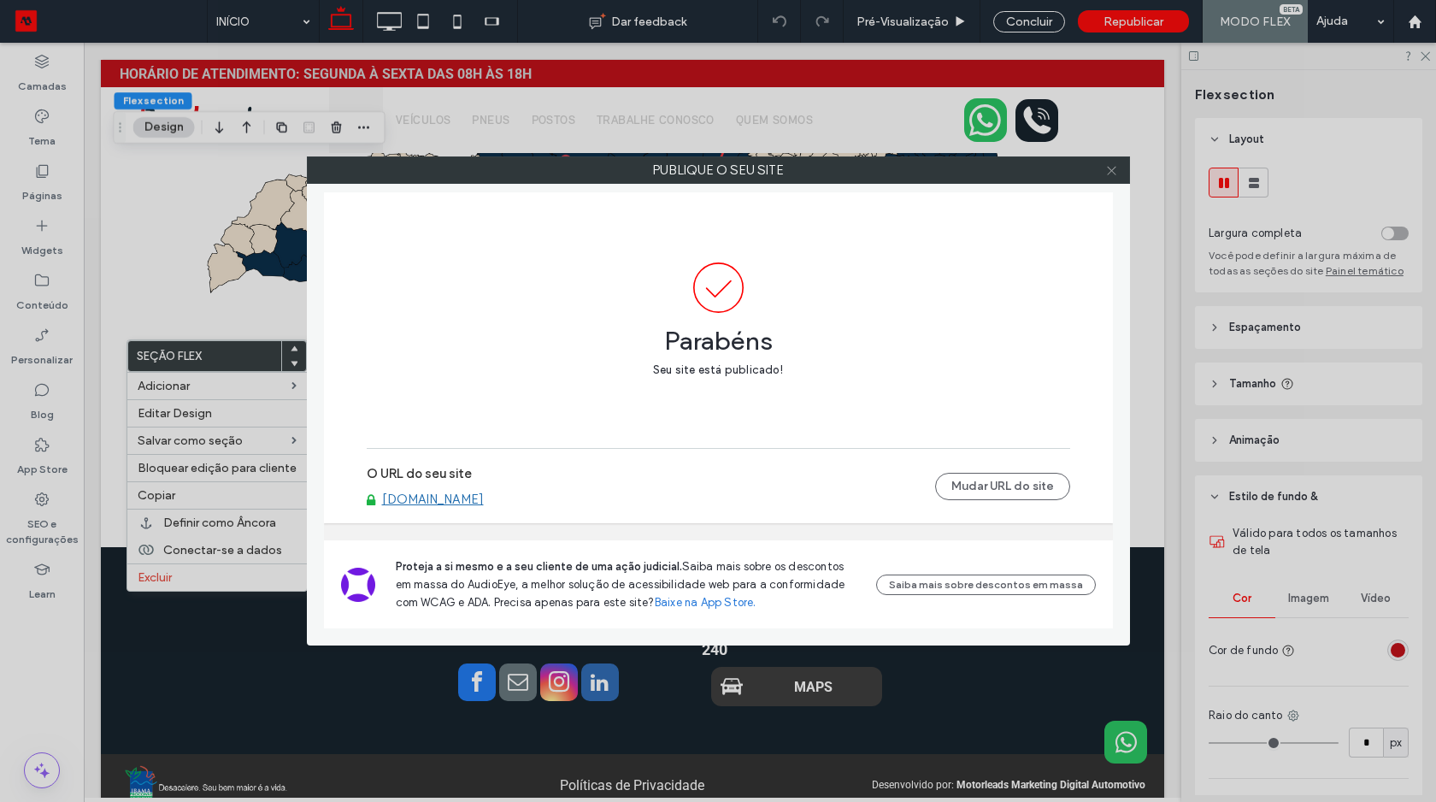
click at [1113, 172] on use at bounding box center [1111, 170] width 9 height 9
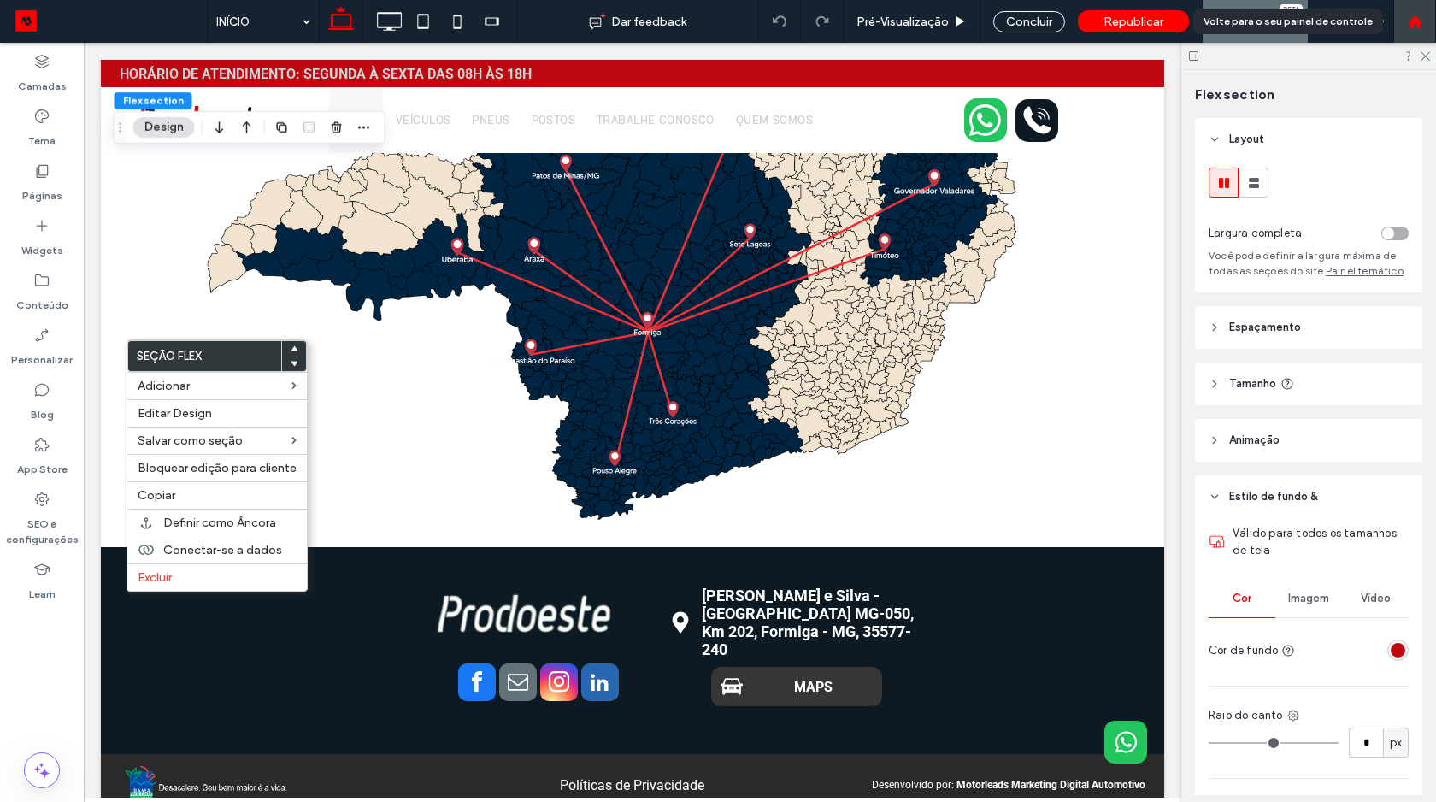
click at [1422, 16] on div at bounding box center [1414, 22] width 41 height 15
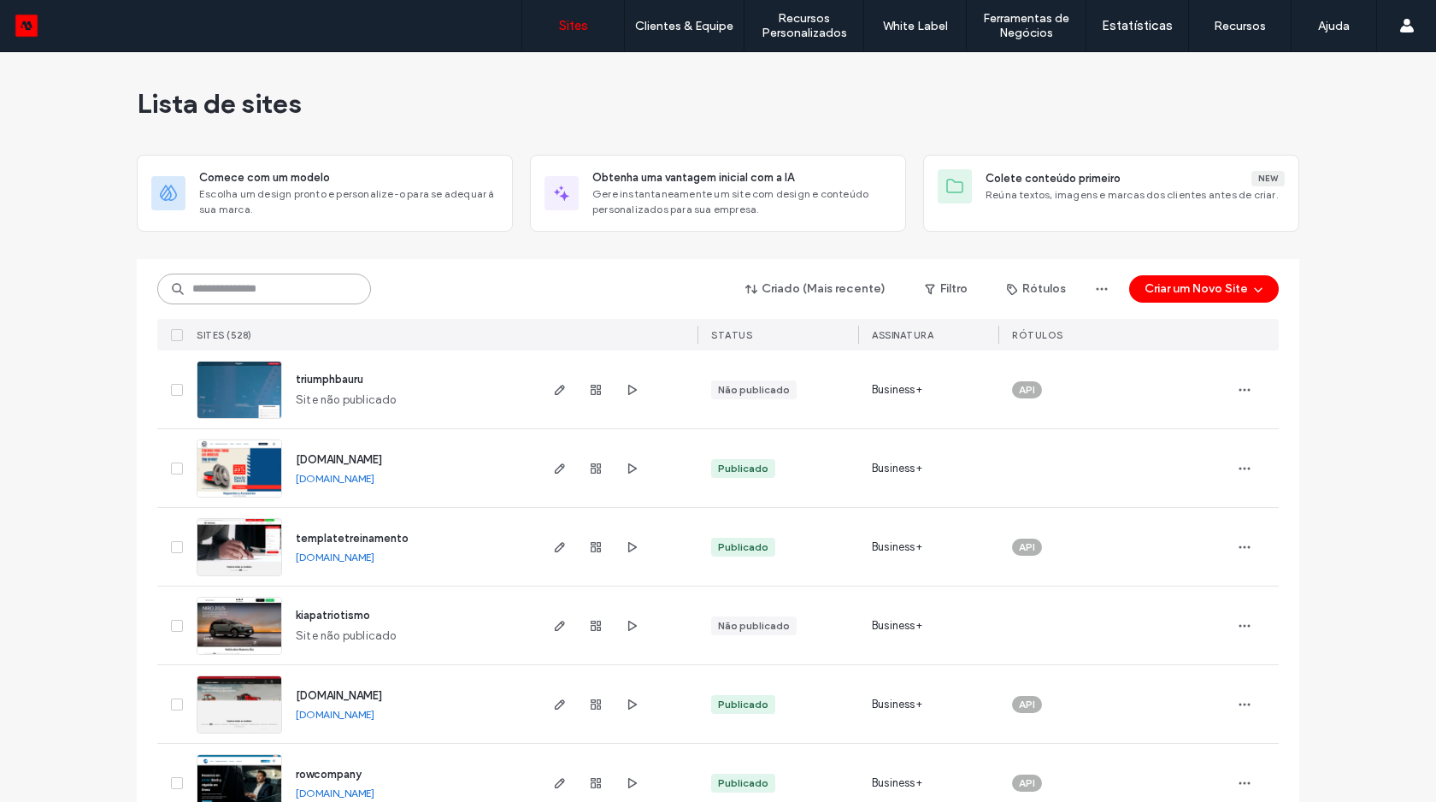
click at [273, 286] on input at bounding box center [264, 289] width 214 height 31
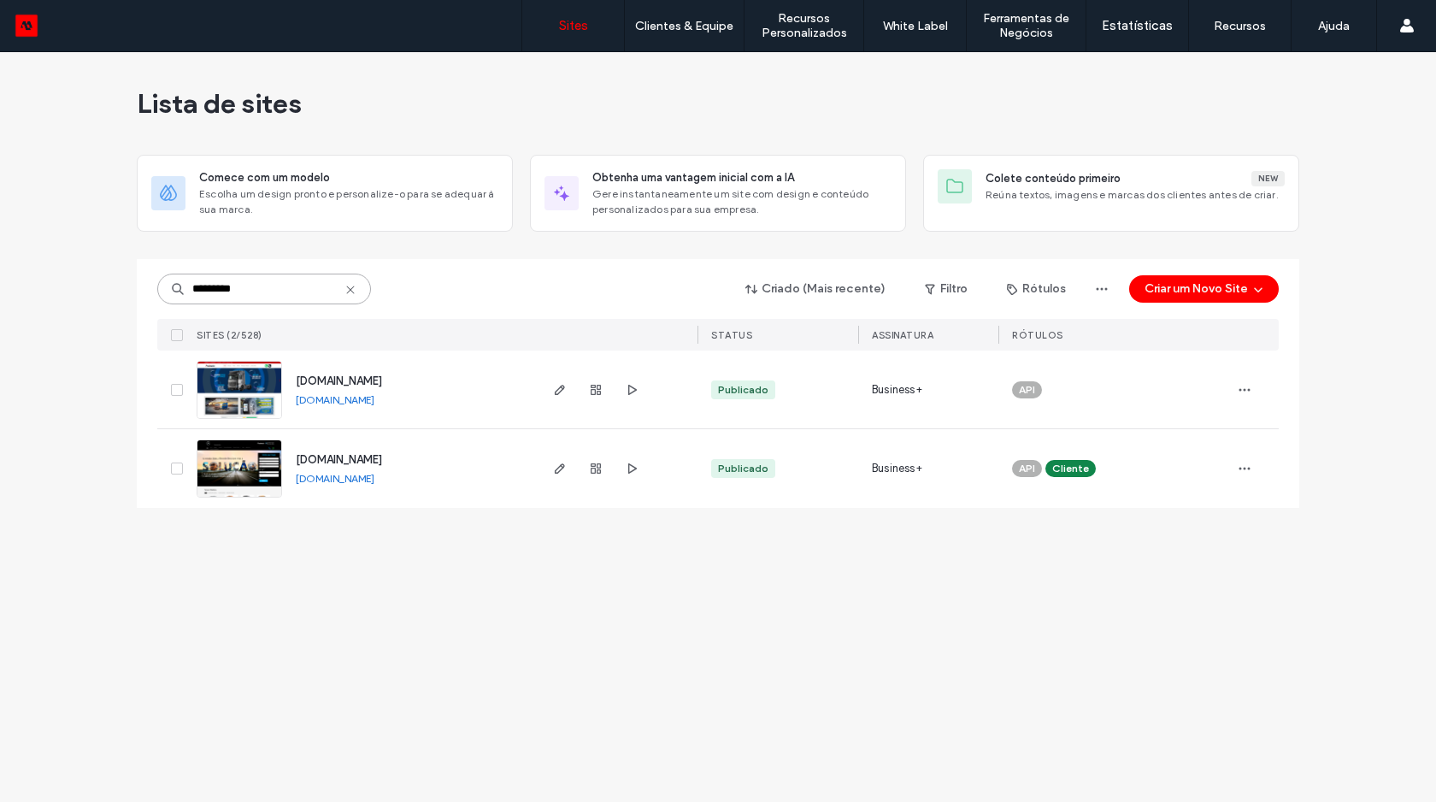
type input "*********"
click at [319, 481] on link "[DOMAIN_NAME]" at bounding box center [335, 478] width 79 height 13
click at [329, 407] on div "[DOMAIN_NAME] [DOMAIN_NAME]" at bounding box center [409, 389] width 254 height 78
click at [374, 399] on link "[DOMAIN_NAME]" at bounding box center [335, 399] width 79 height 13
